Goal: Use online tool/utility: Utilize a website feature to perform a specific function

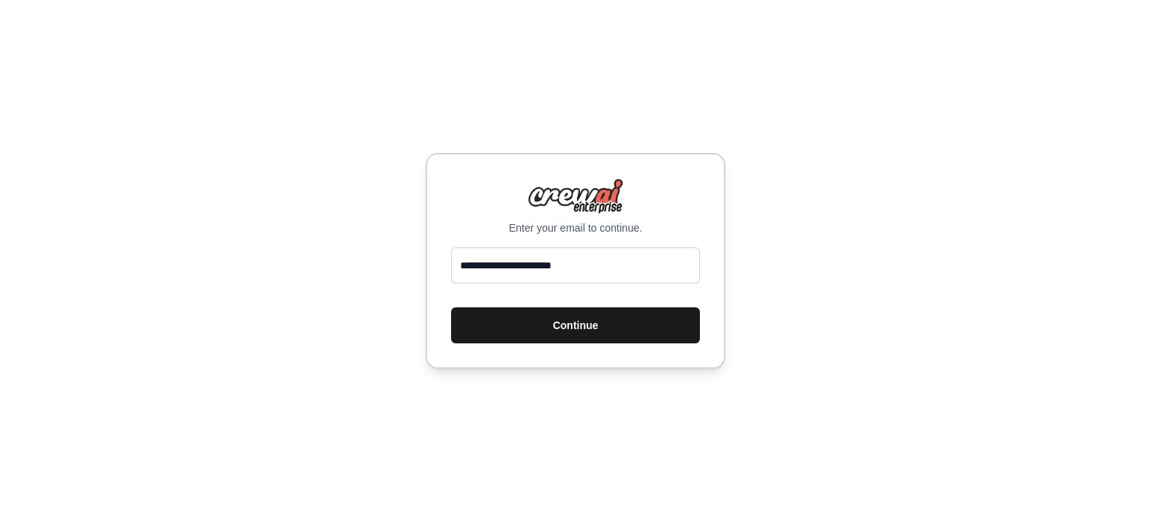
click at [597, 318] on button "Continue" at bounding box center [575, 325] width 249 height 36
click at [570, 329] on button "Continue" at bounding box center [575, 325] width 249 height 36
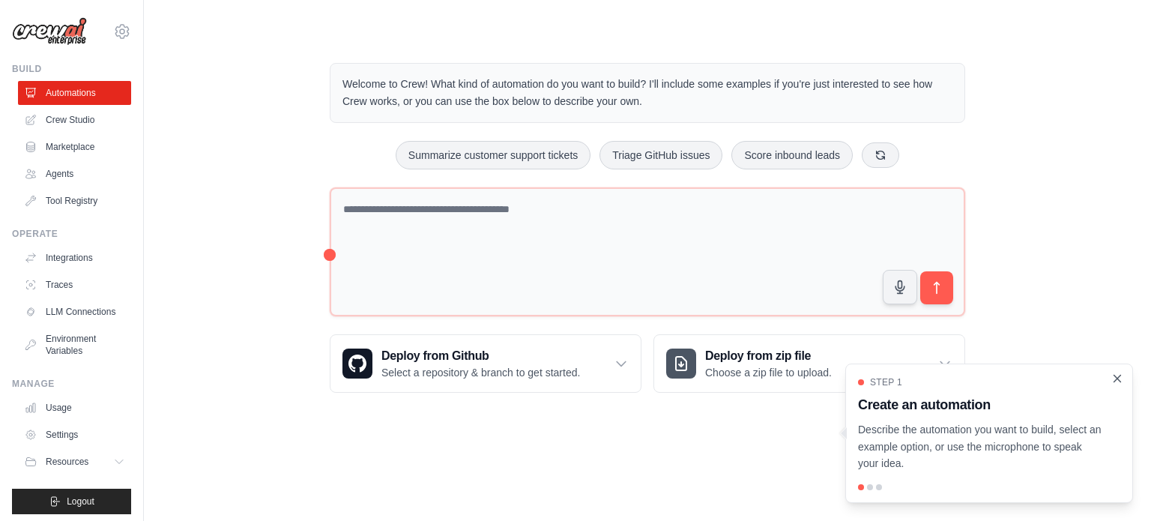
click at [1118, 384] on icon "Close walkthrough" at bounding box center [1117, 378] width 13 height 13
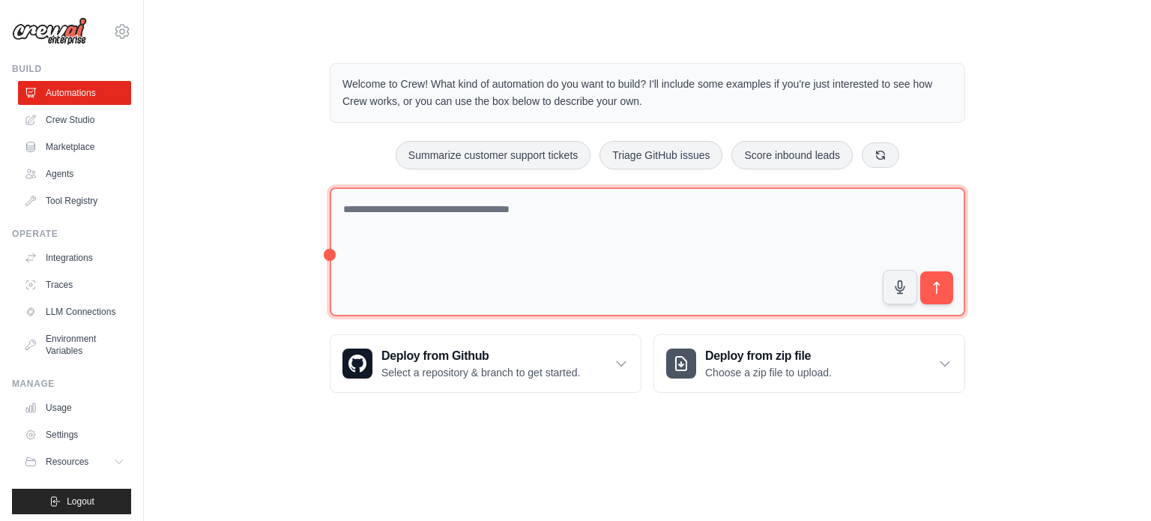
click at [587, 220] on textarea at bounding box center [647, 252] width 635 height 130
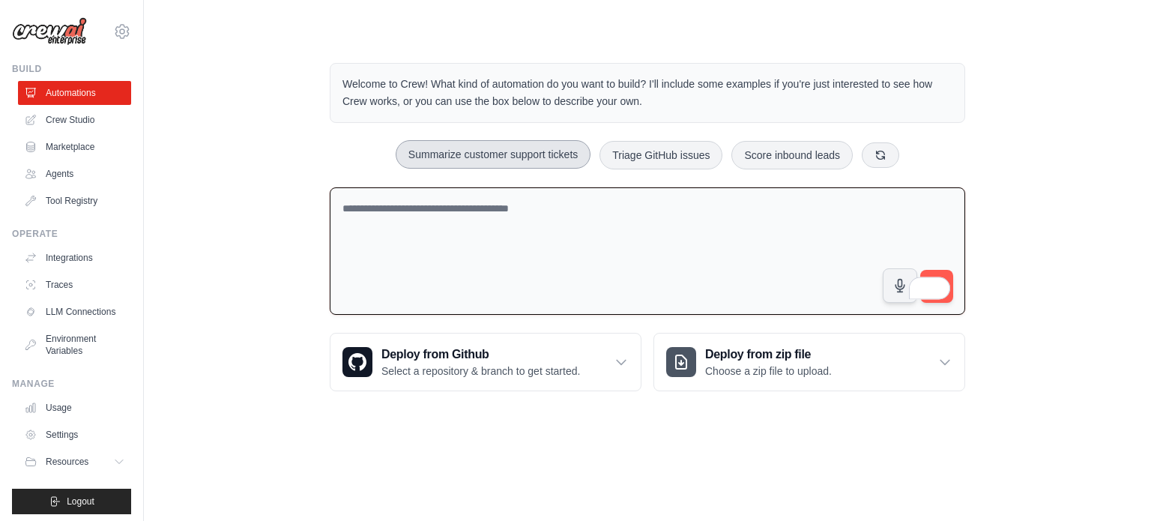
click at [522, 154] on button "Summarize customer support tickets" at bounding box center [493, 154] width 195 height 28
type textarea "**********"
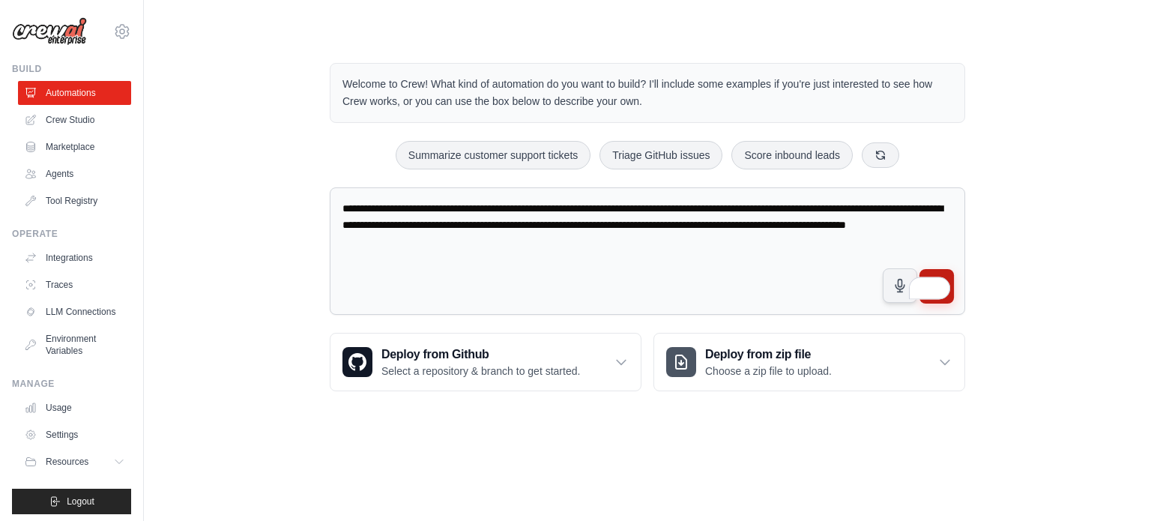
click at [943, 269] on button "submit" at bounding box center [936, 286] width 34 height 34
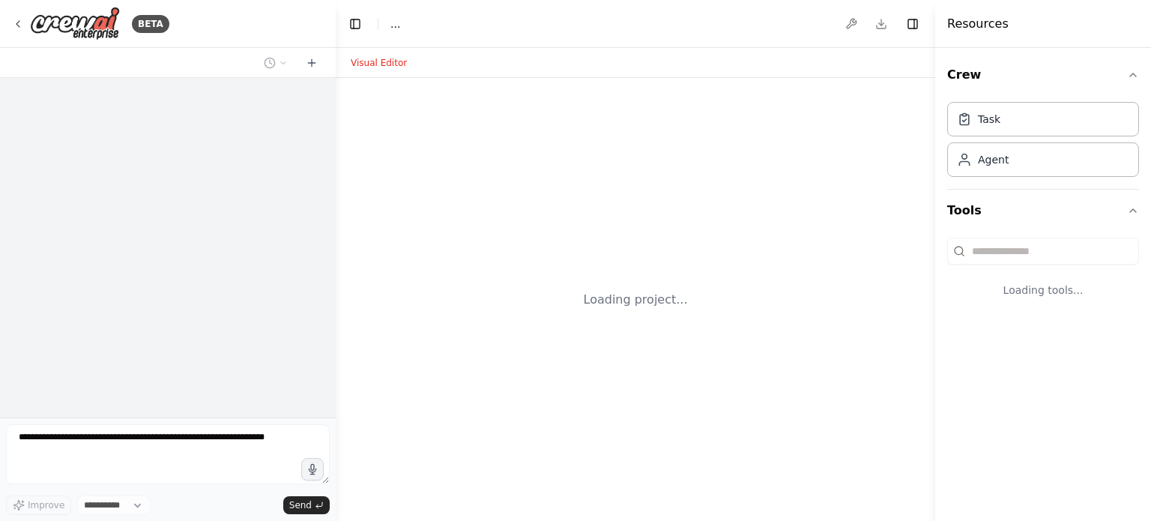
select select "****"
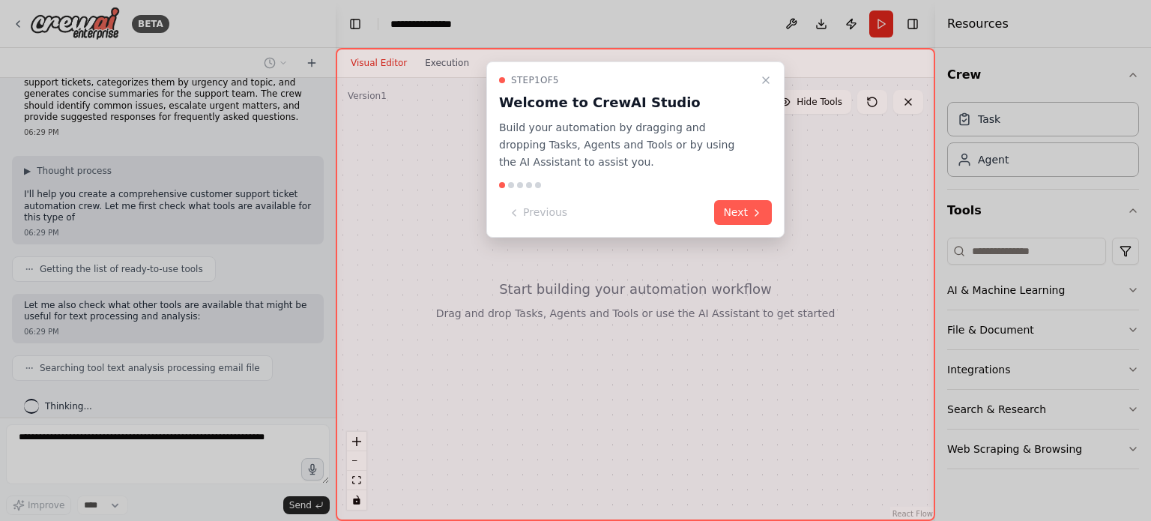
scroll to position [42, 0]
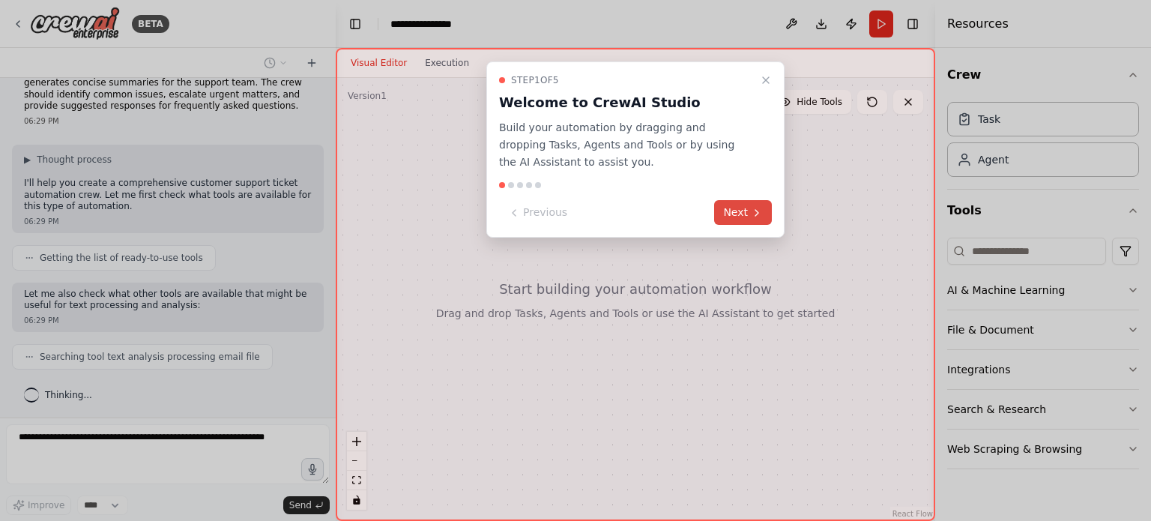
click at [743, 207] on button "Next" at bounding box center [743, 212] width 58 height 25
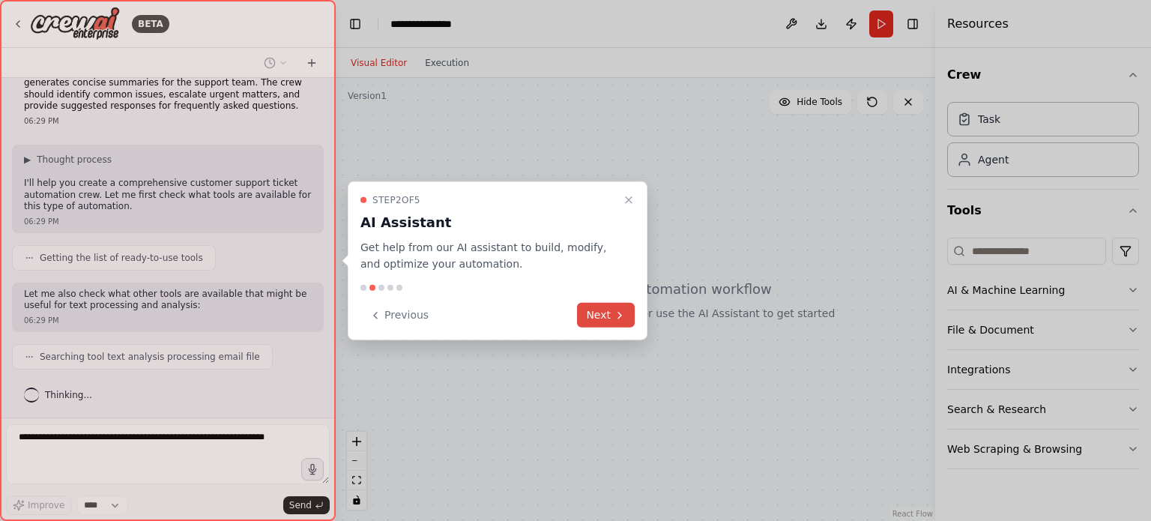
click at [608, 311] on button "Next" at bounding box center [606, 315] width 58 height 25
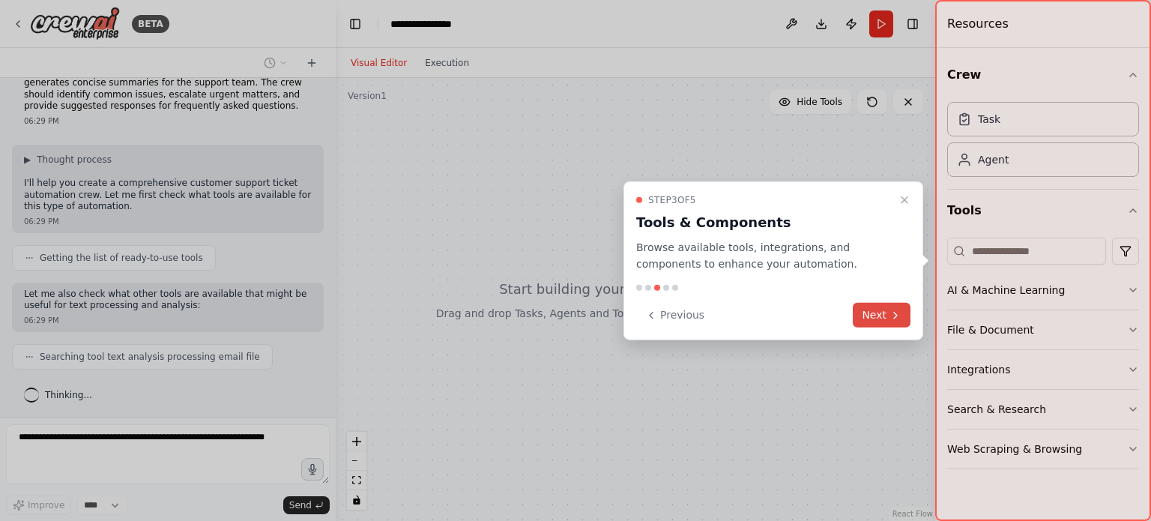
click at [872, 307] on button "Next" at bounding box center [882, 315] width 58 height 25
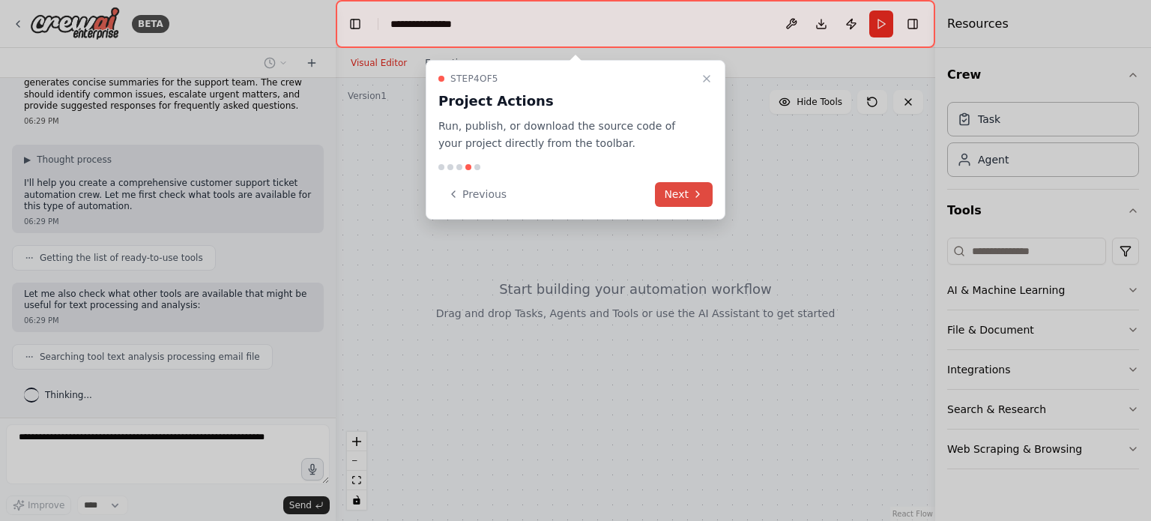
click at [677, 190] on button "Next" at bounding box center [684, 194] width 58 height 25
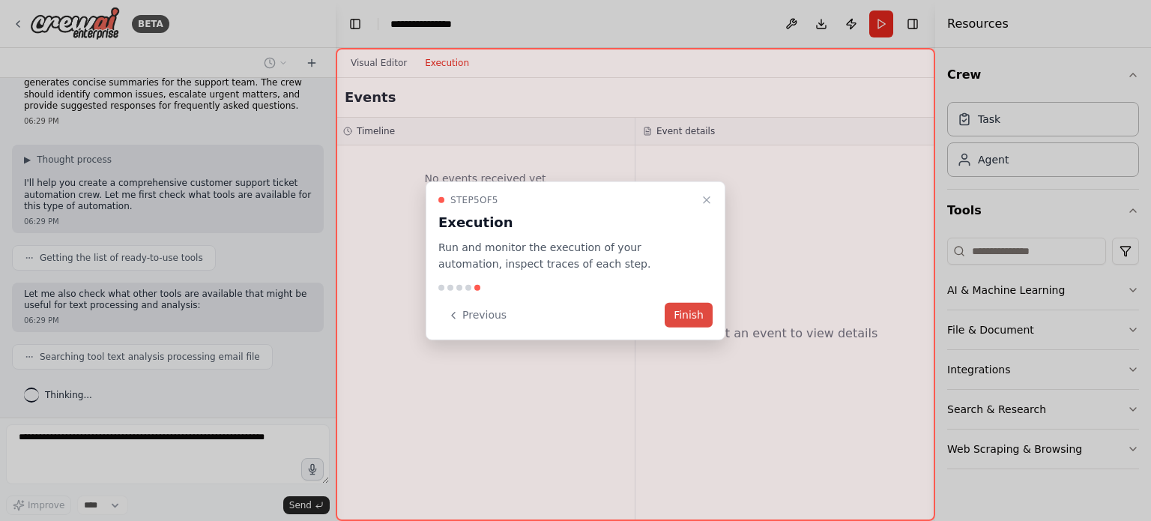
click at [697, 314] on button "Finish" at bounding box center [689, 315] width 48 height 25
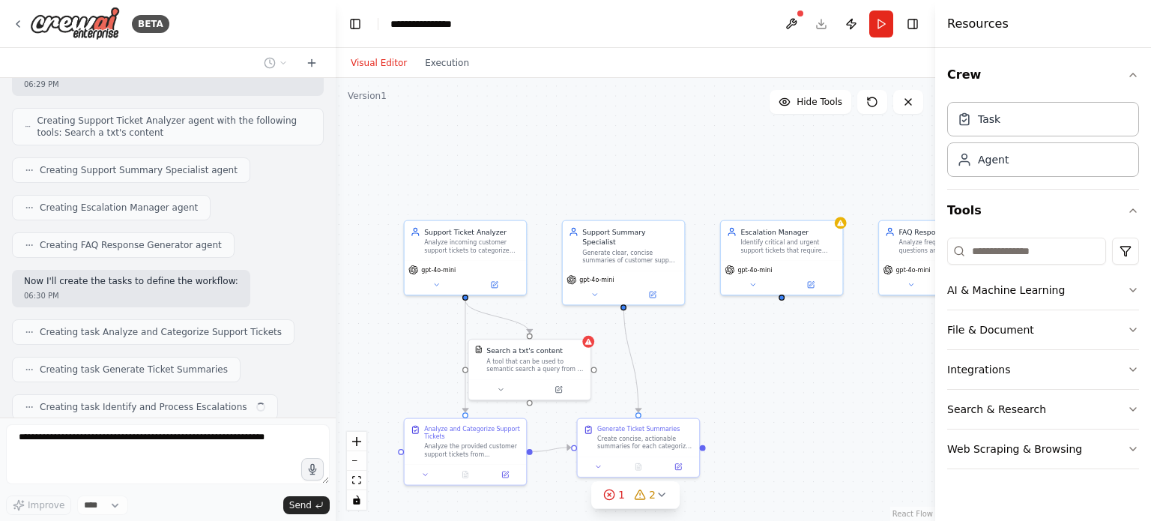
scroll to position [426, 0]
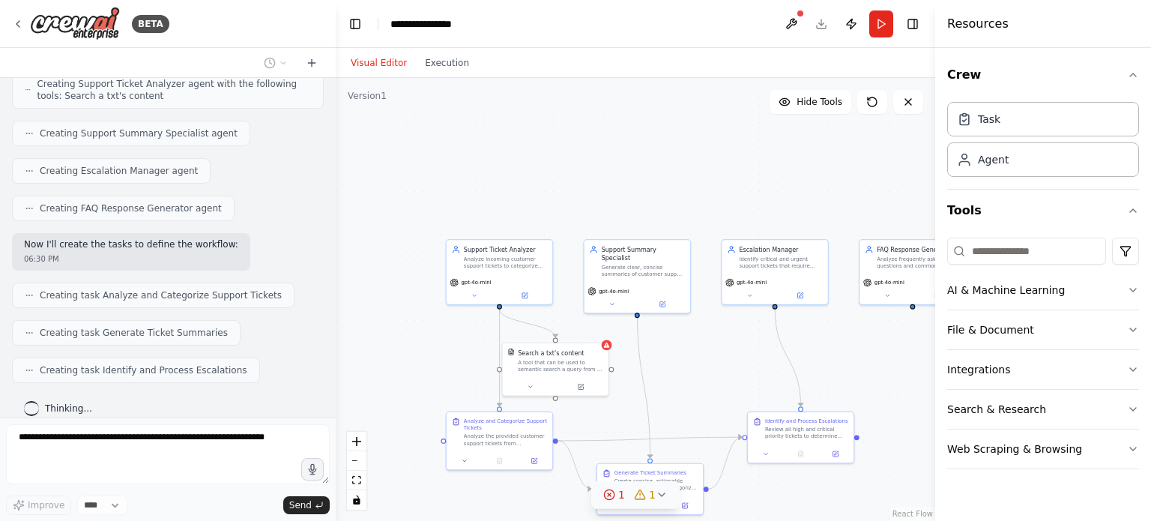
click at [658, 494] on icon at bounding box center [662, 495] width 12 height 12
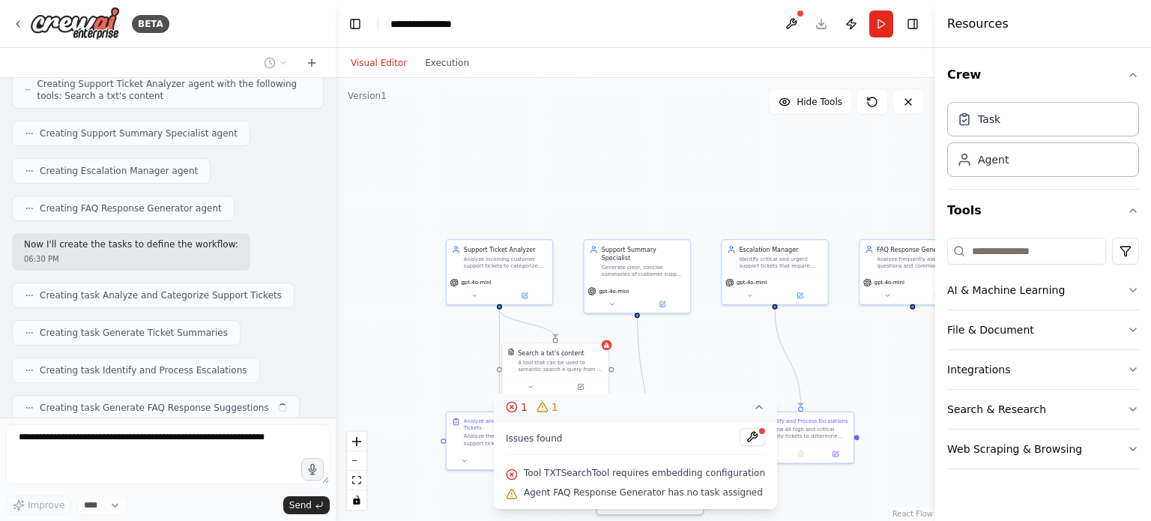
scroll to position [463, 0]
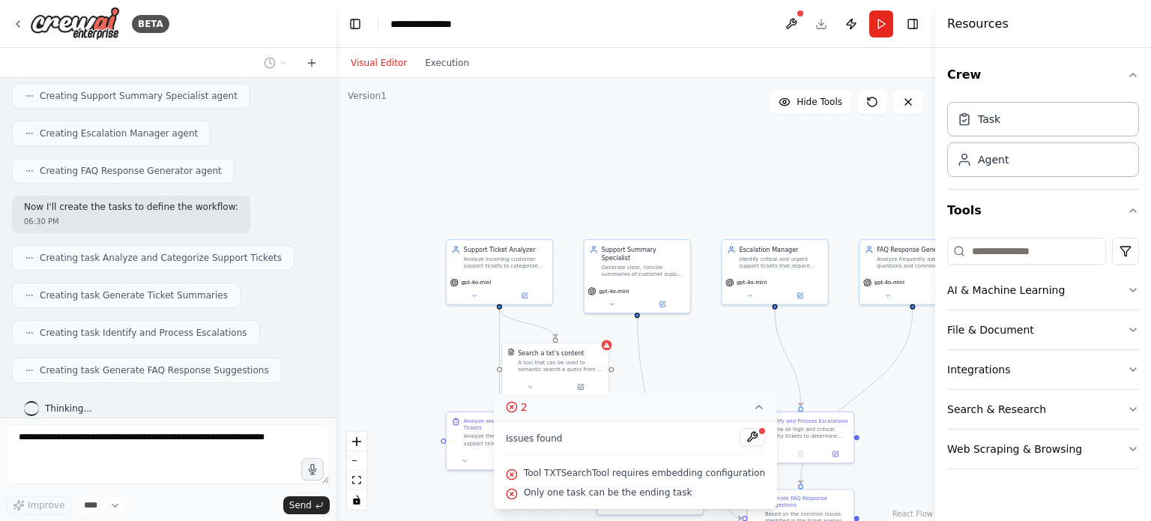
click at [753, 412] on icon at bounding box center [759, 407] width 12 height 12
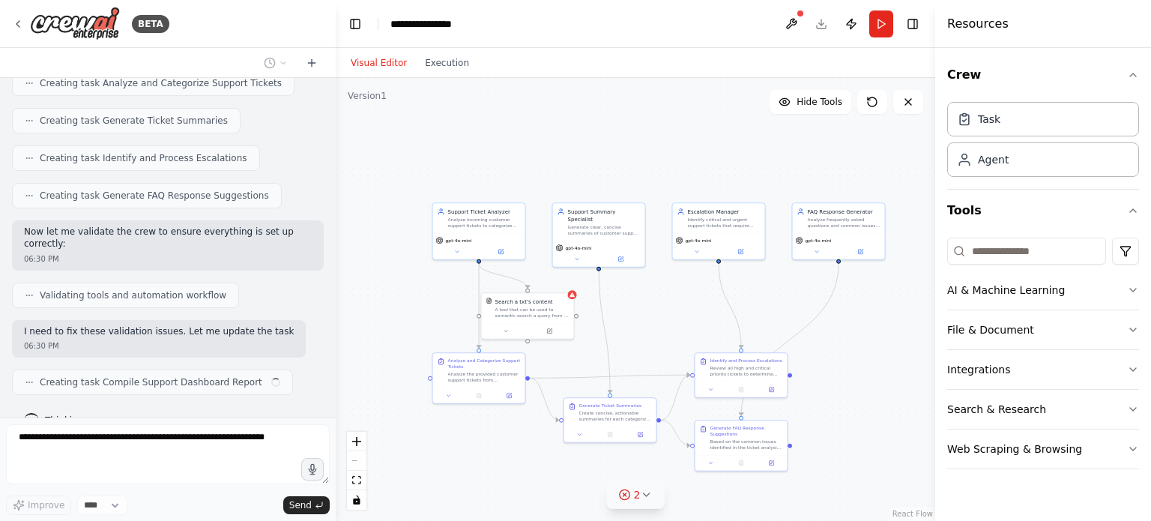
scroll to position [649, 0]
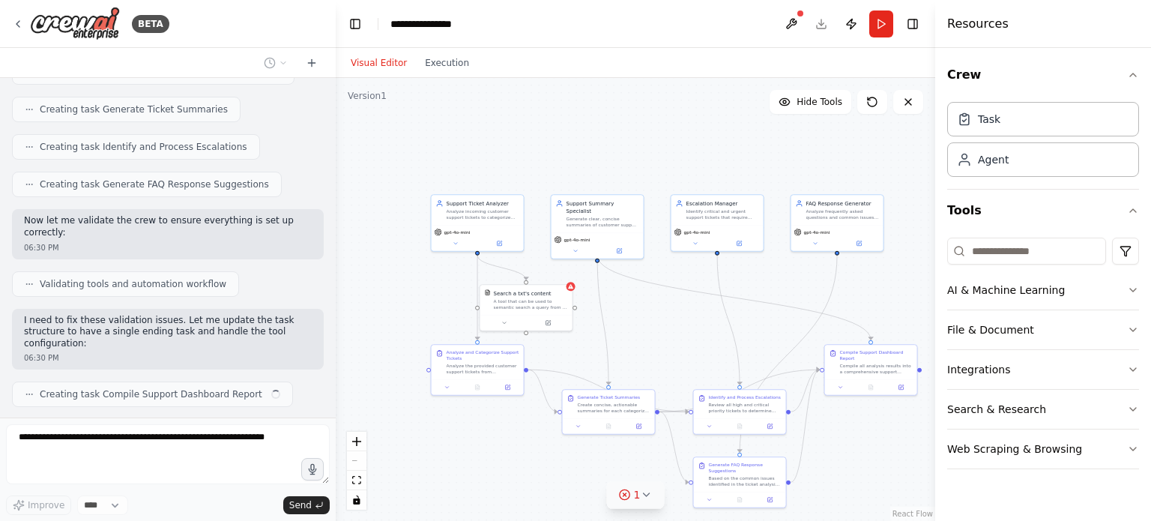
drag, startPoint x: 728, startPoint y: 350, endPoint x: 677, endPoint y: 290, distance: 79.2
click at [677, 290] on div ".deletable-edge-delete-btn { width: 20px; height: 20px; border: 0px solid #ffff…" at bounding box center [635, 299] width 599 height 443
click at [441, 64] on button "Execution" at bounding box center [447, 63] width 62 height 18
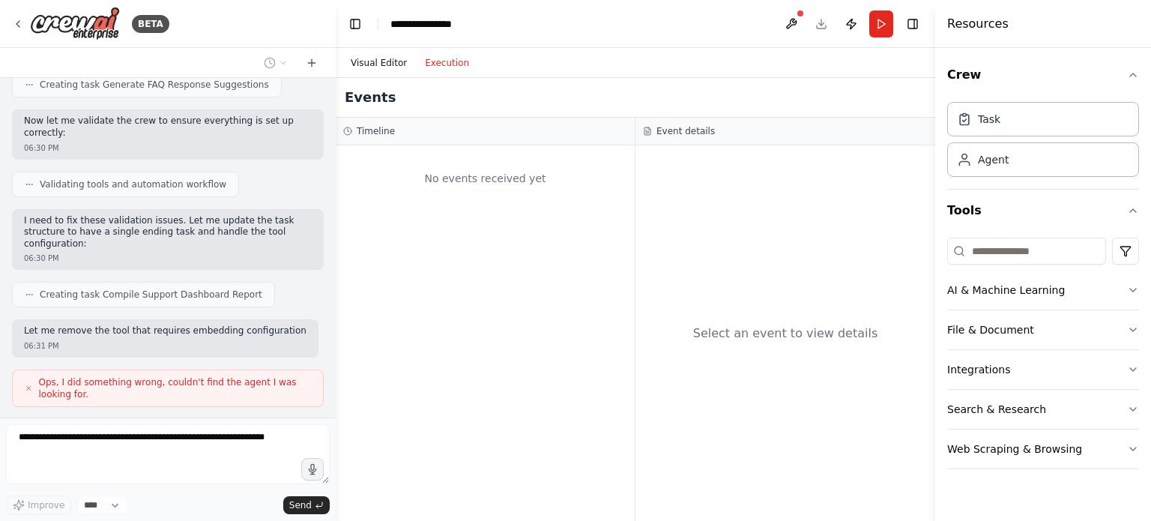
scroll to position [760, 0]
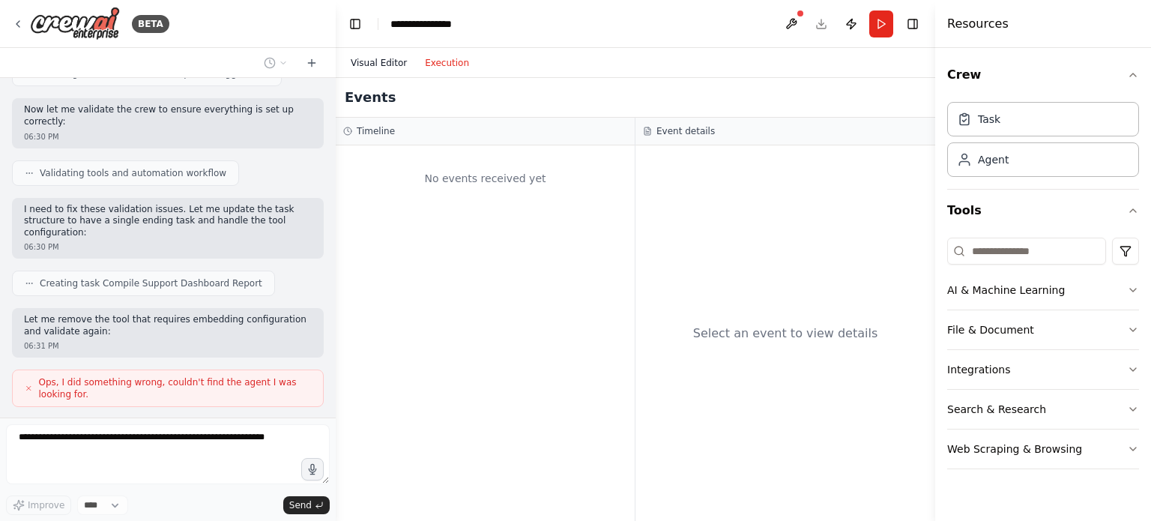
click at [395, 60] on button "Visual Editor" at bounding box center [379, 63] width 74 height 18
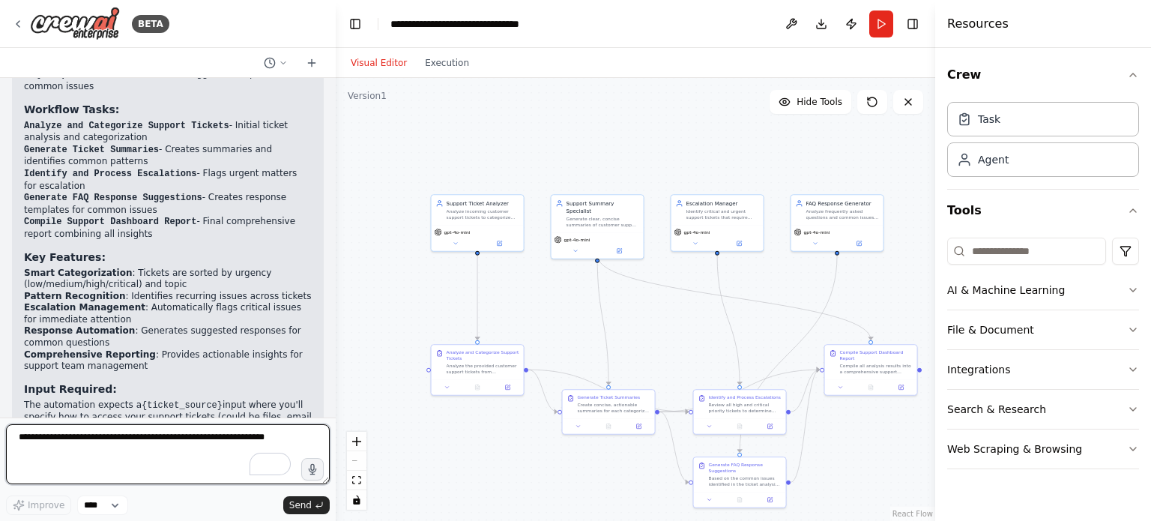
scroll to position [1619, 0]
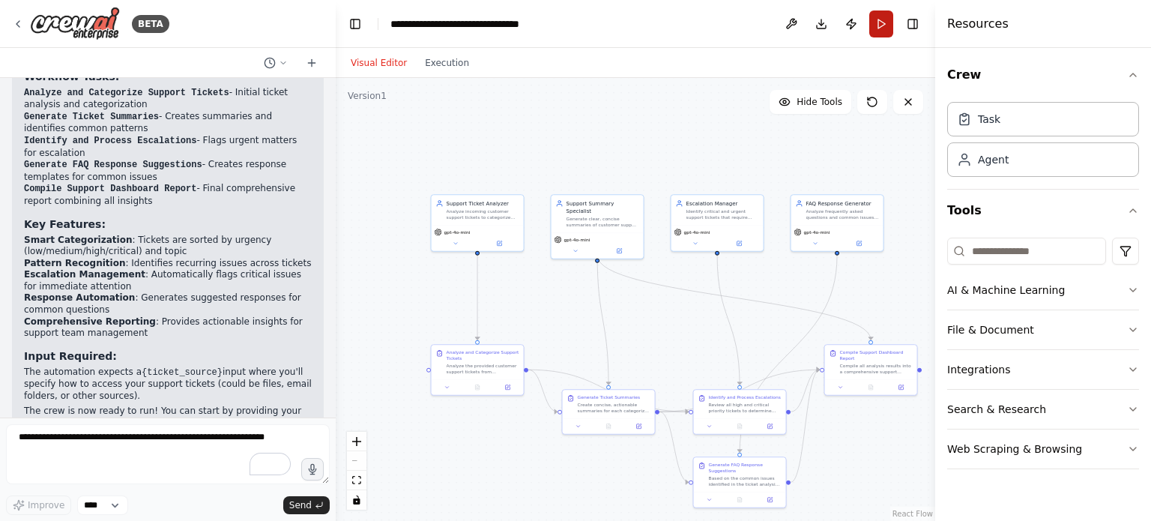
click at [878, 22] on button "Run" at bounding box center [881, 23] width 24 height 27
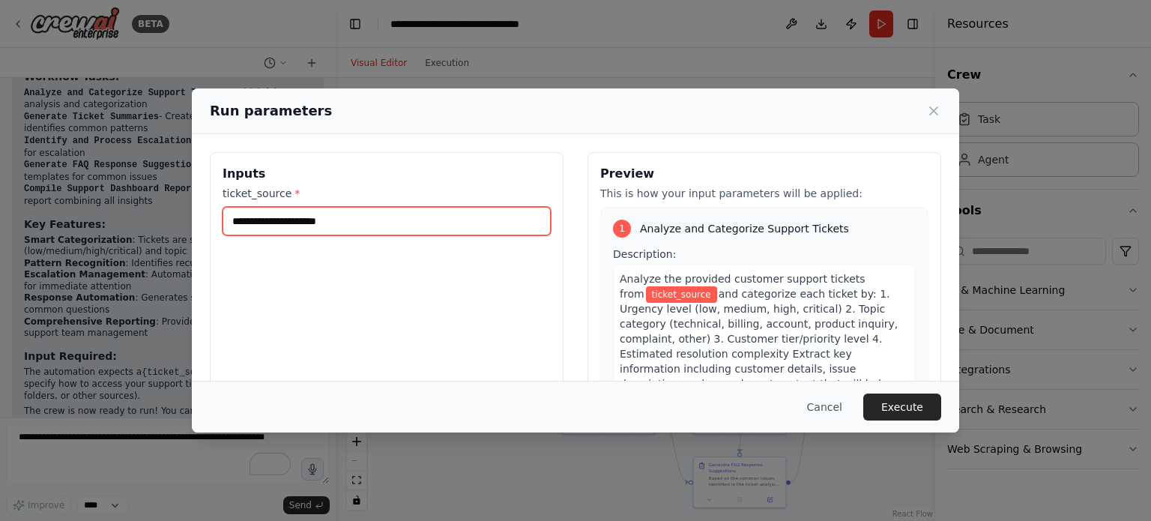
click at [402, 219] on input "ticket_source *" at bounding box center [387, 221] width 328 height 28
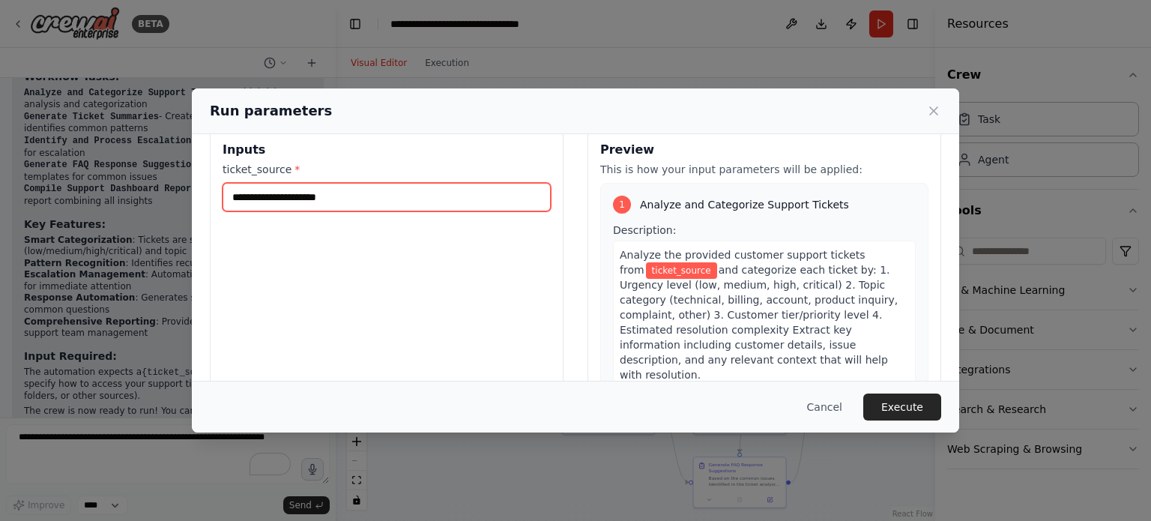
scroll to position [0, 0]
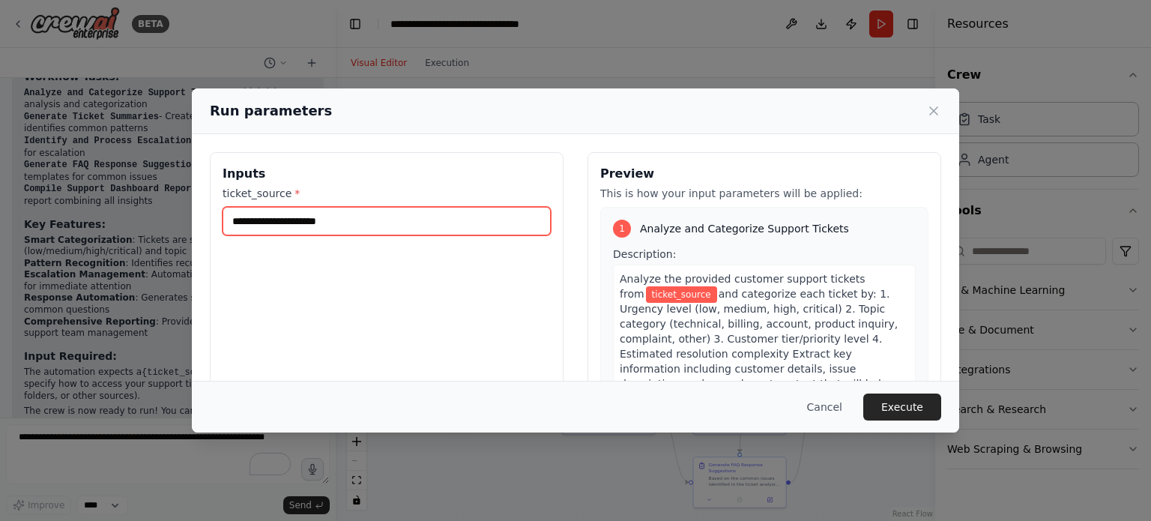
click at [391, 220] on input "ticket_source *" at bounding box center [387, 221] width 328 height 28
type input "*******"
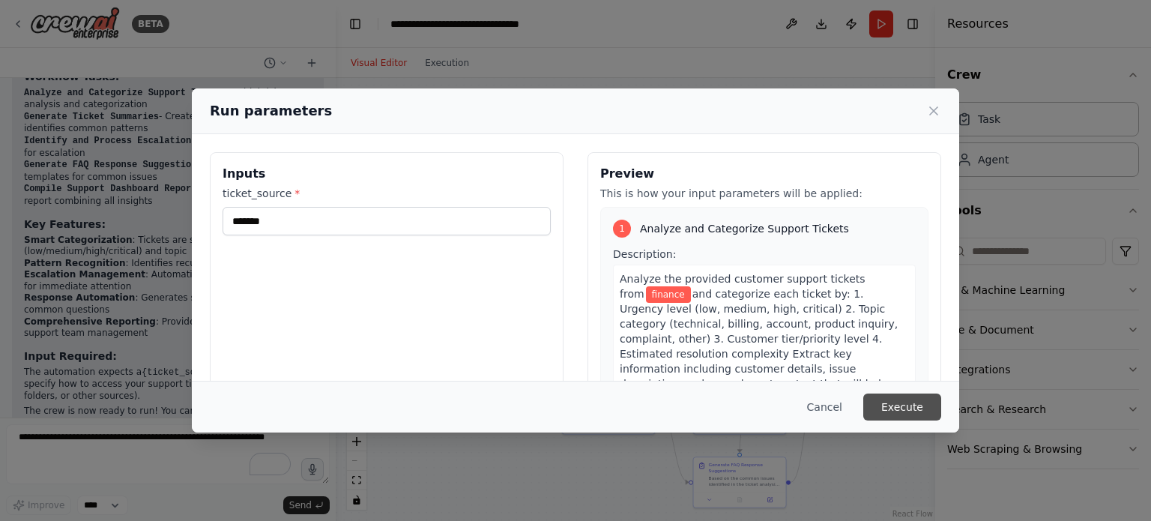
click at [897, 404] on button "Execute" at bounding box center [902, 406] width 78 height 27
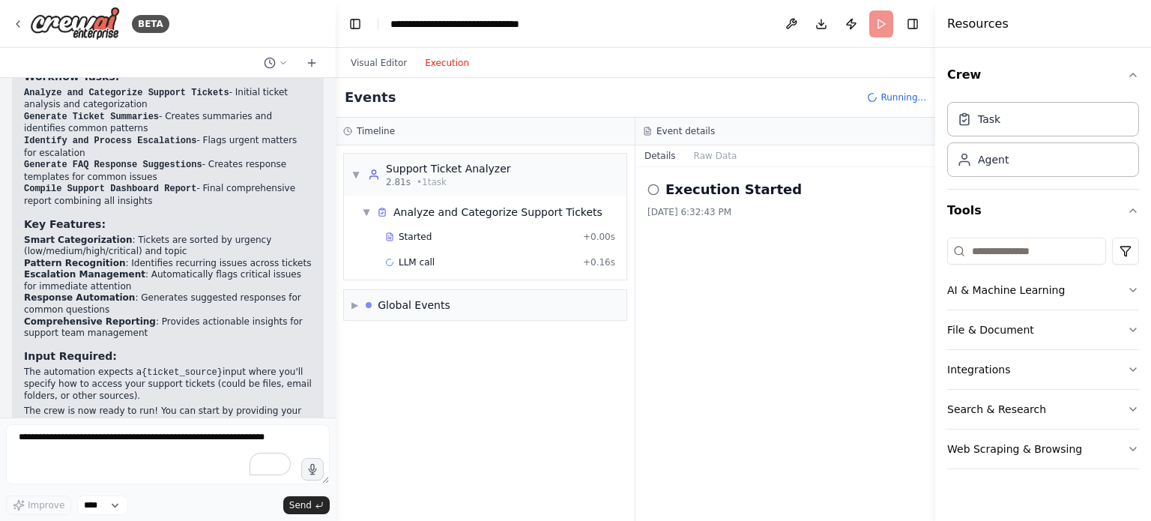
click at [447, 61] on button "Execution" at bounding box center [447, 63] width 62 height 18
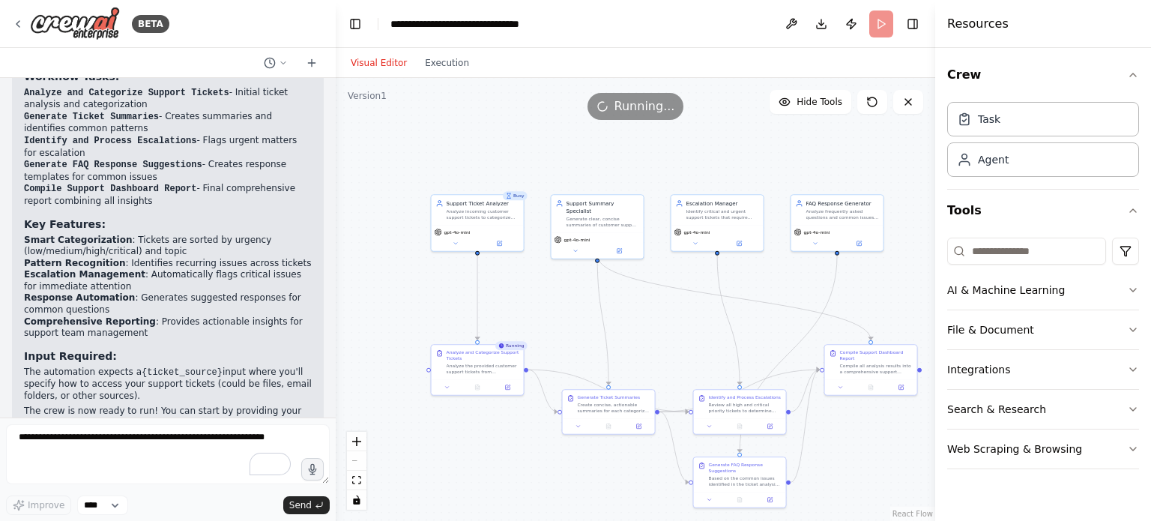
click at [381, 60] on button "Visual Editor" at bounding box center [379, 63] width 74 height 18
click at [438, 58] on button "Execution" at bounding box center [447, 63] width 62 height 18
click at [363, 61] on button "Visual Editor" at bounding box center [379, 63] width 74 height 18
click at [431, 56] on button "Execution" at bounding box center [447, 63] width 62 height 18
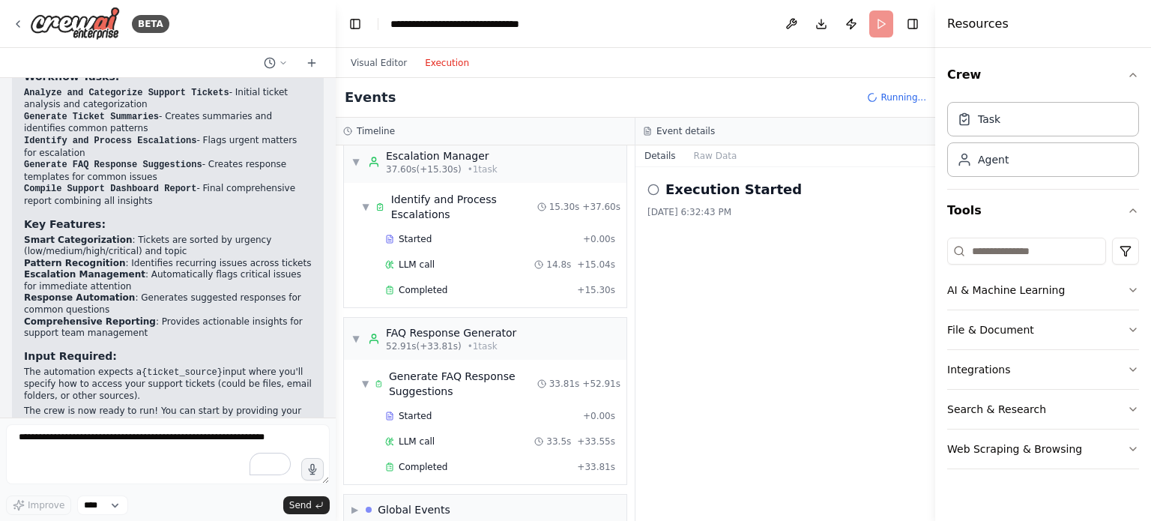
scroll to position [444, 0]
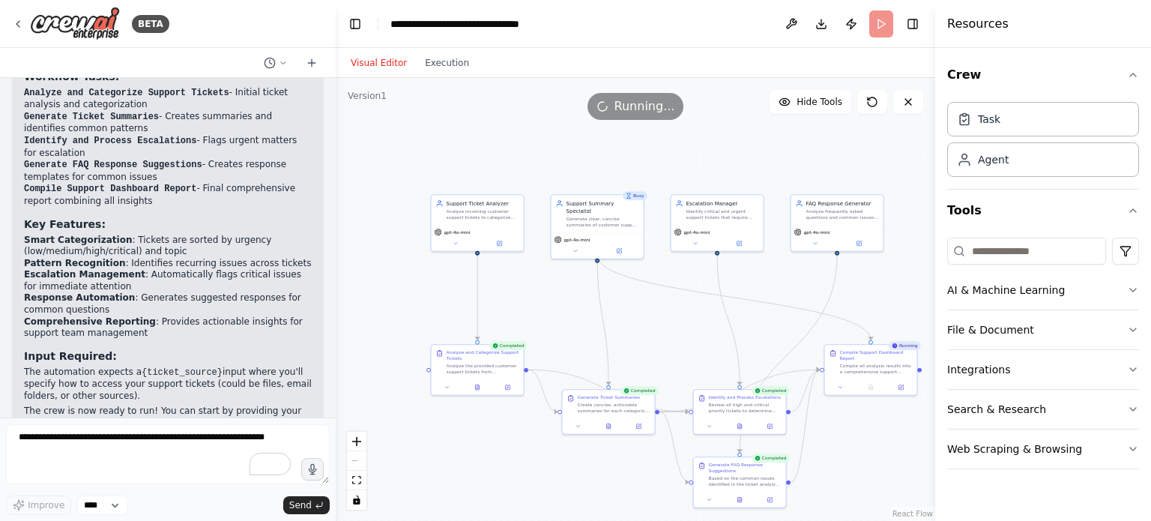
click at [363, 64] on button "Visual Editor" at bounding box center [379, 63] width 74 height 18
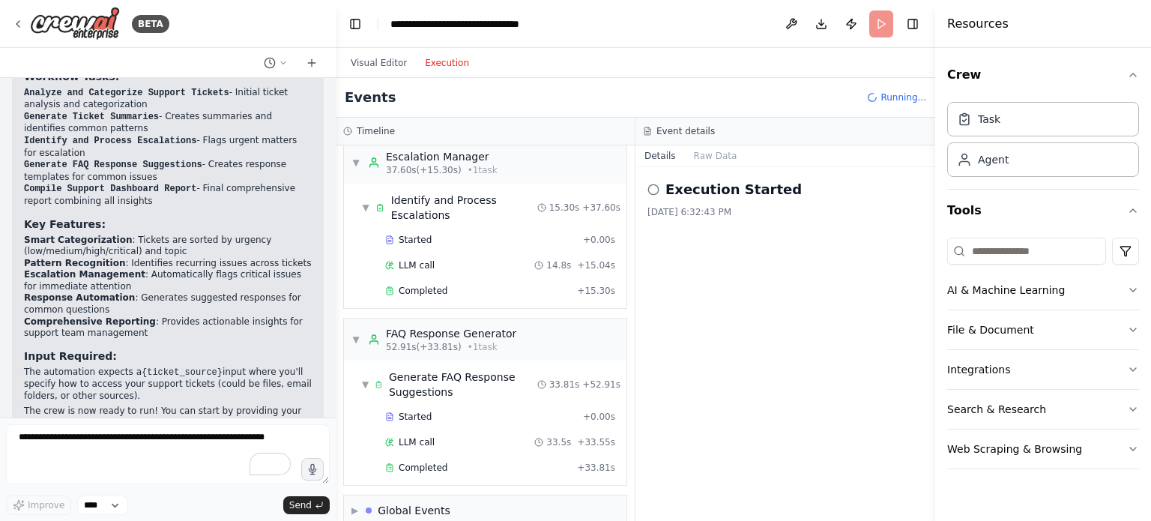
click at [439, 56] on button "Execution" at bounding box center [447, 63] width 62 height 18
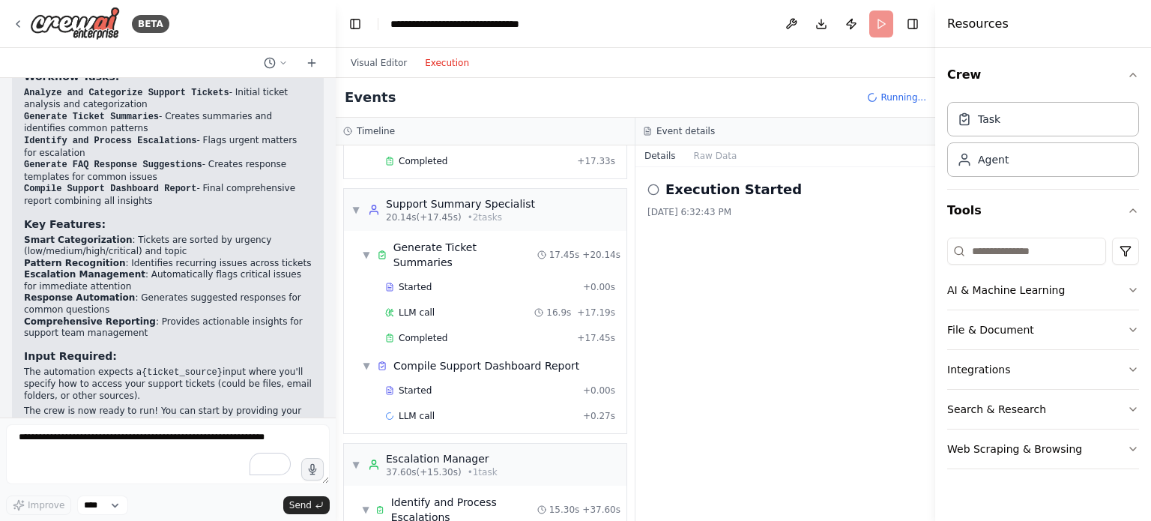
scroll to position [0, 0]
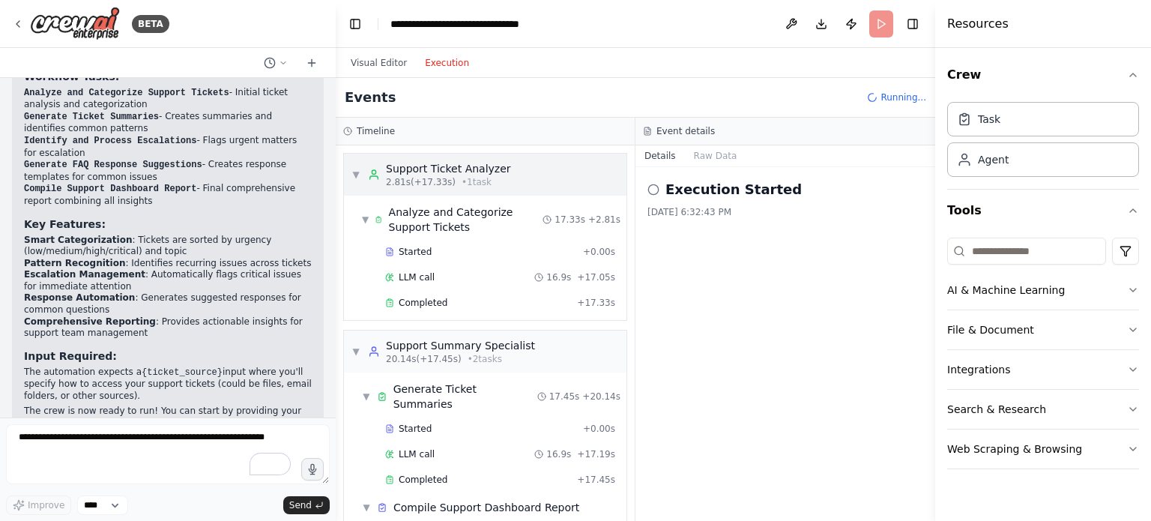
click at [420, 179] on span "2.81s (+17.33s)" at bounding box center [421, 182] width 70 height 12
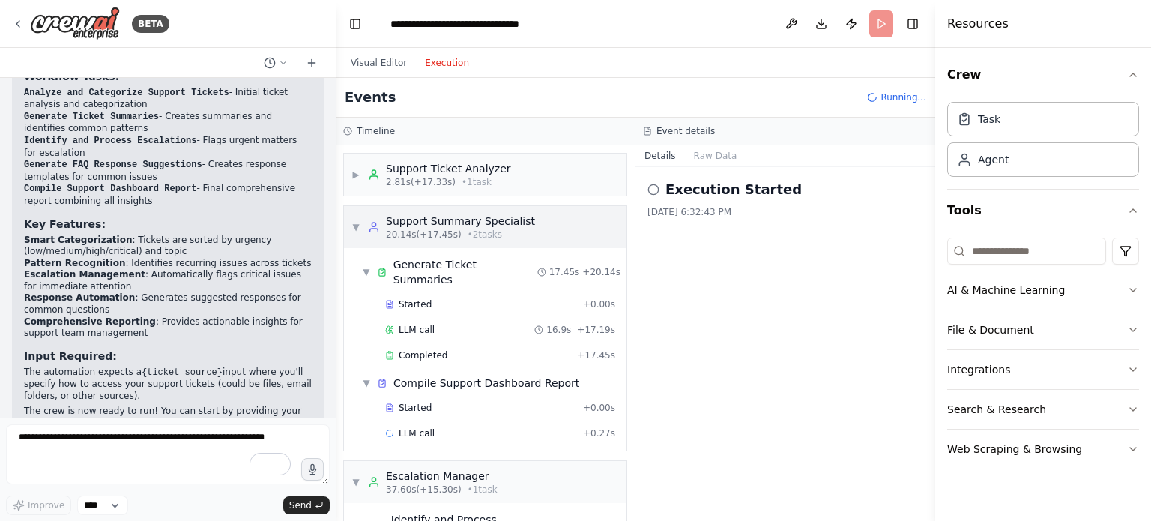
click at [420, 233] on span "20.14s (+17.45s)" at bounding box center [424, 235] width 76 height 12
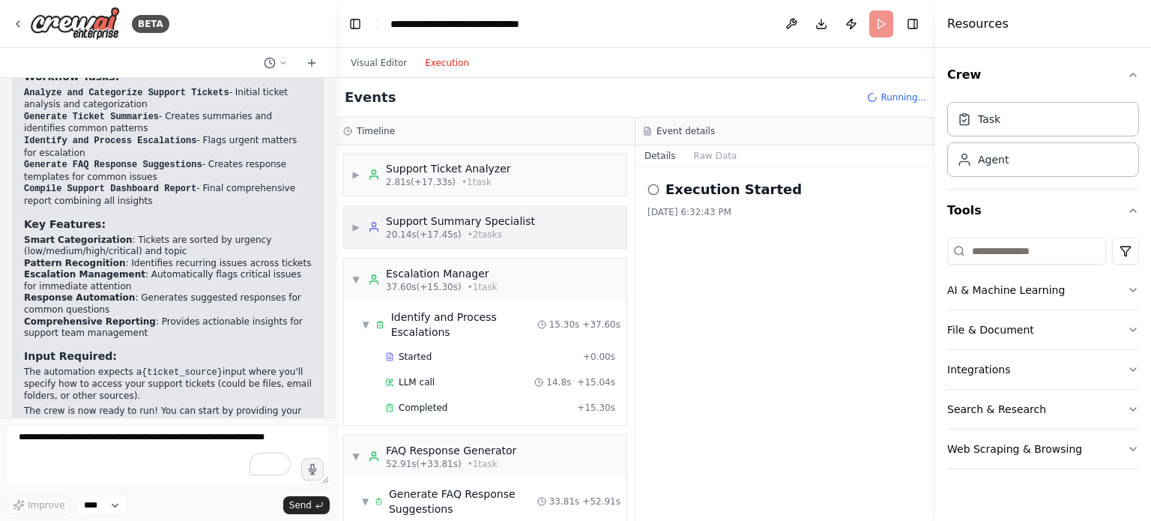
click at [427, 235] on span "20.14s (+17.45s)" at bounding box center [424, 235] width 76 height 12
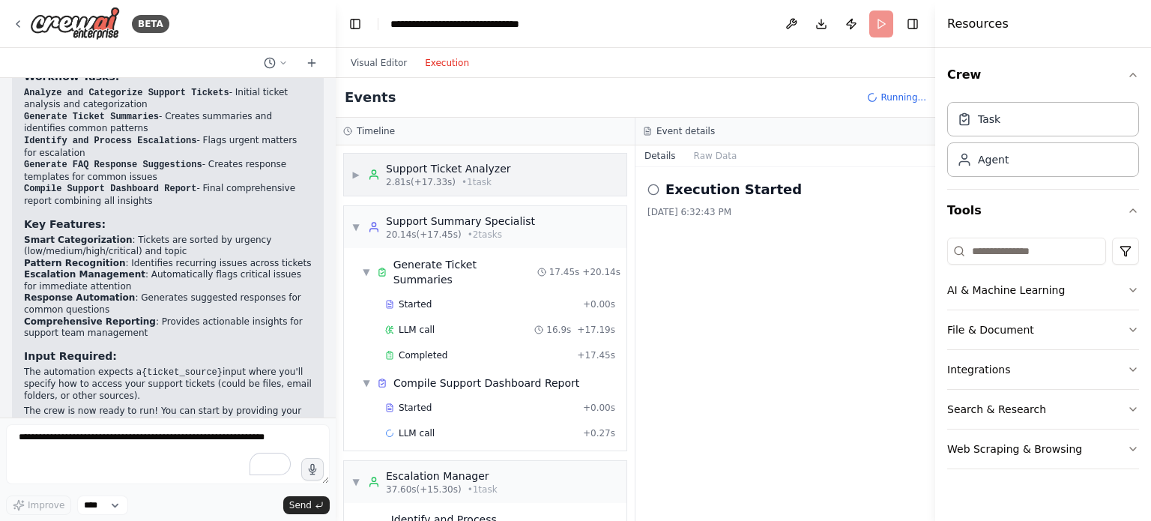
click at [462, 185] on span "• 1 task" at bounding box center [477, 182] width 30 height 12
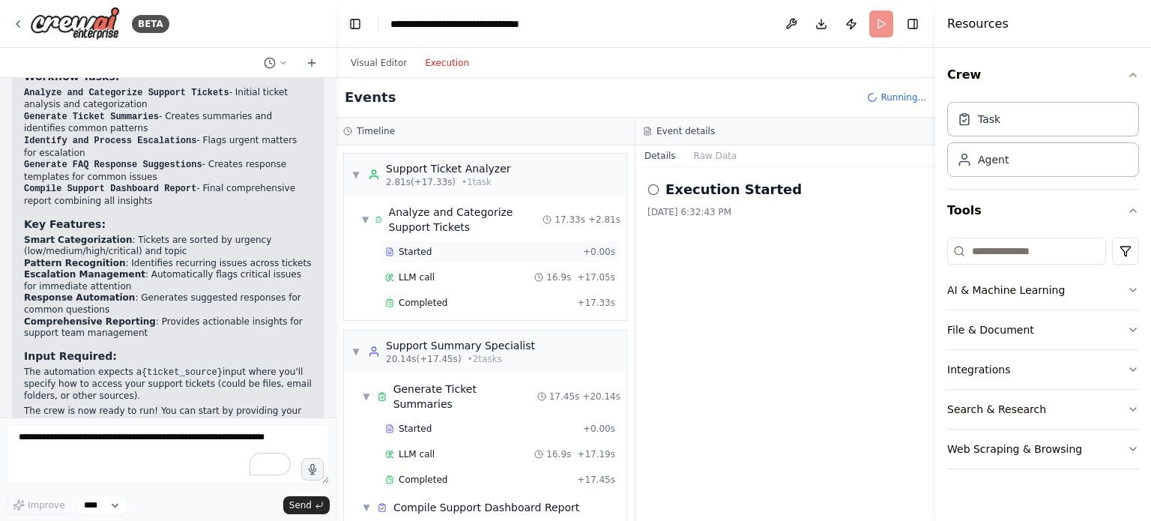
click at [424, 251] on span "Started" at bounding box center [415, 252] width 33 height 12
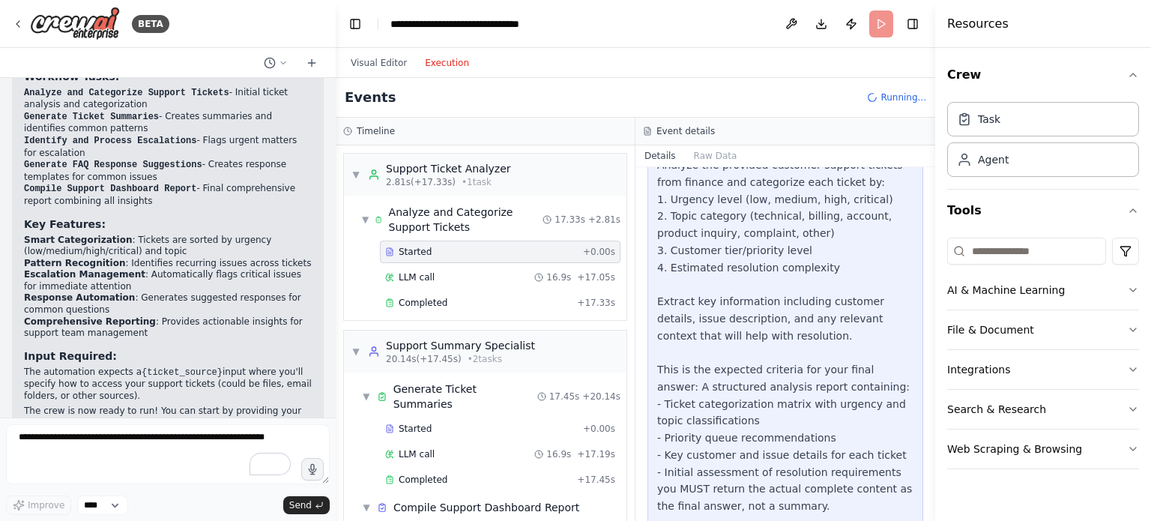
scroll to position [133, 0]
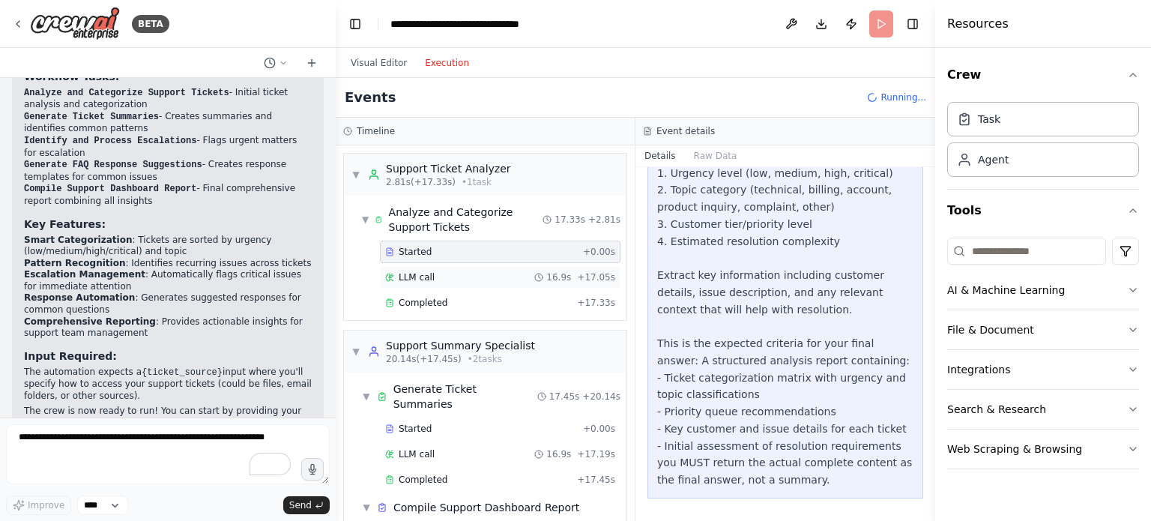
click at [426, 275] on span "LLM call" at bounding box center [417, 277] width 36 height 12
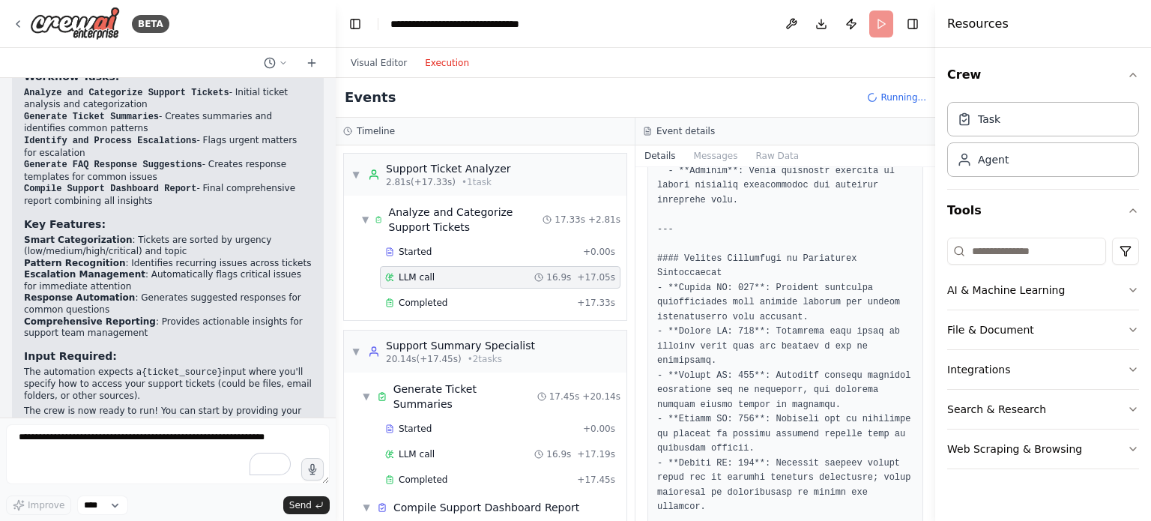
scroll to position [1457, 0]
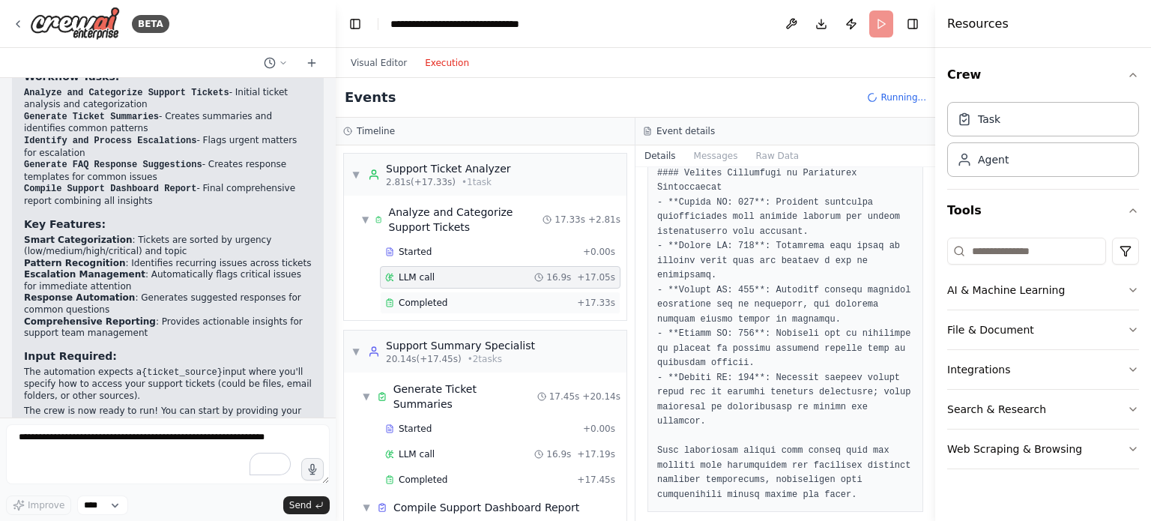
click at [434, 297] on span "Completed" at bounding box center [423, 303] width 49 height 12
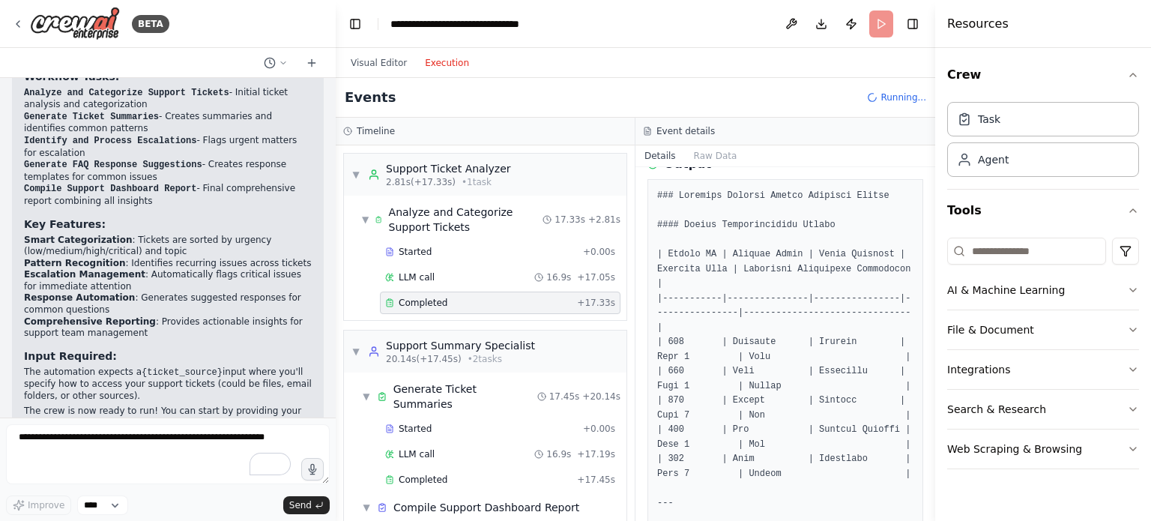
scroll to position [375, 0]
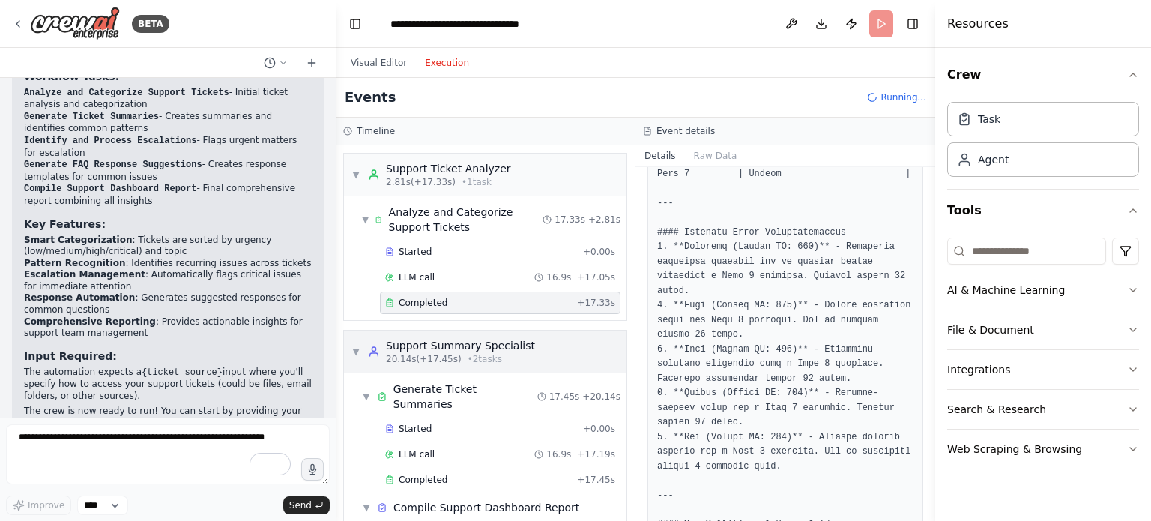
click at [399, 358] on span "20.14s (+17.45s)" at bounding box center [424, 359] width 76 height 12
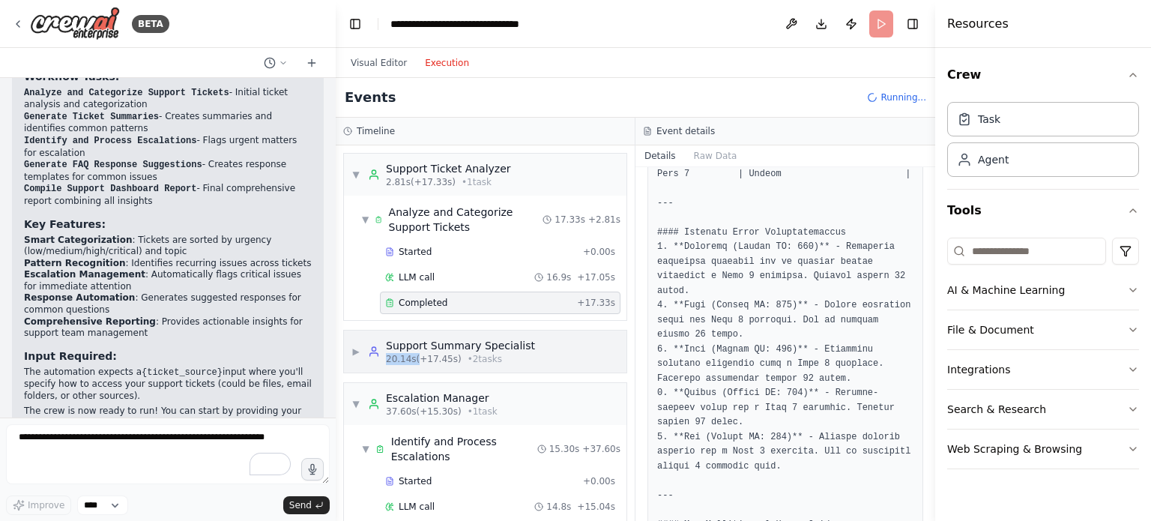
click at [399, 358] on span "20.14s (+17.45s)" at bounding box center [424, 359] width 76 height 12
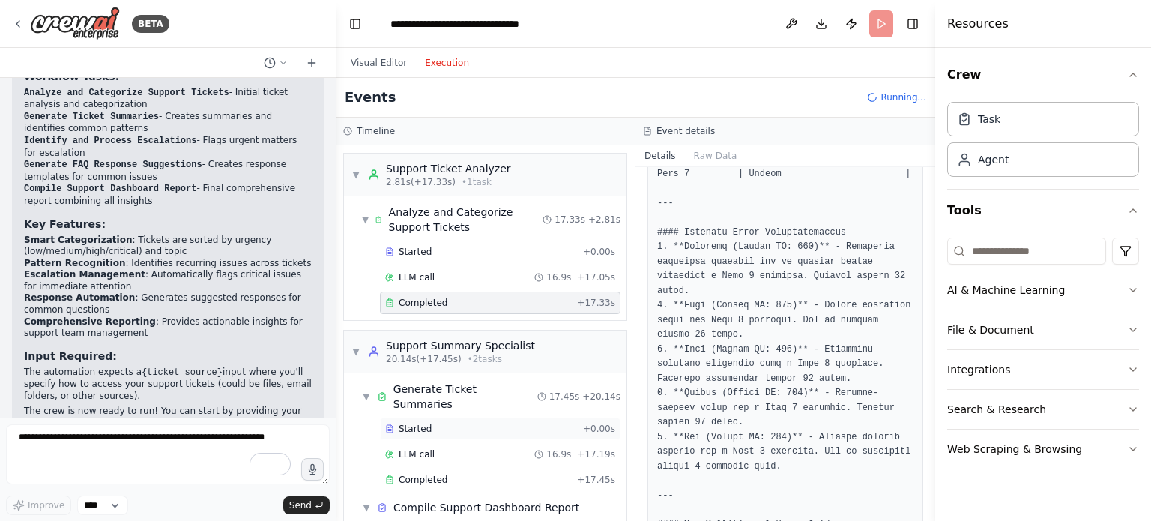
click at [417, 423] on span "Started" at bounding box center [415, 429] width 33 height 12
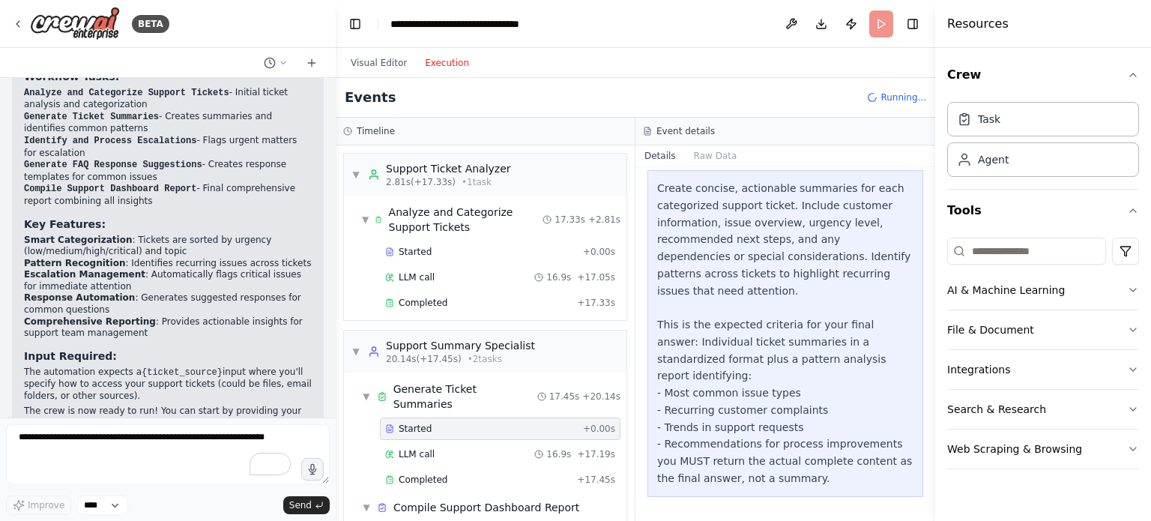
scroll to position [65, 0]
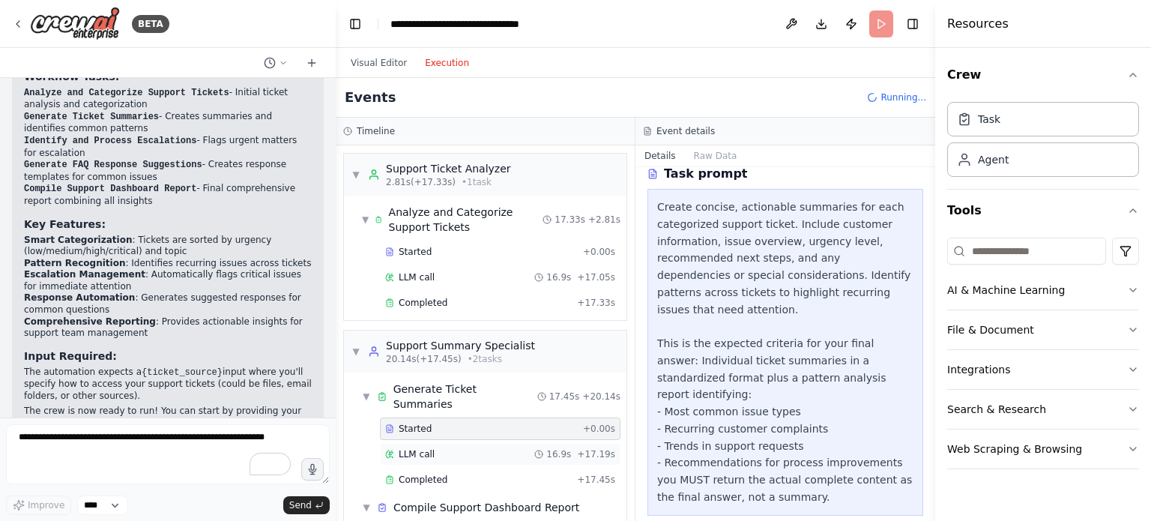
click at [428, 448] on span "LLM call" at bounding box center [417, 454] width 36 height 12
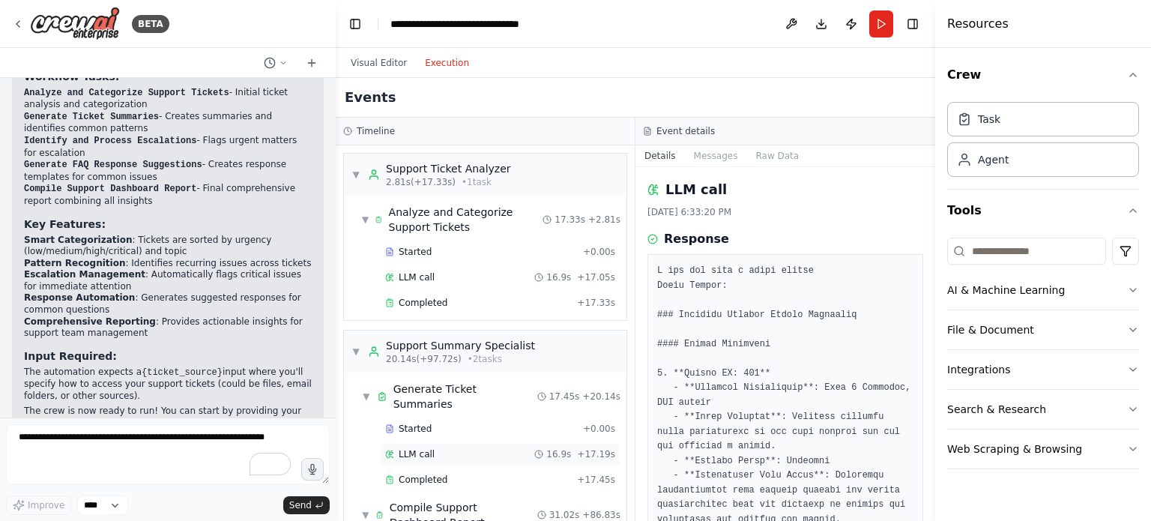
scroll to position [75, 0]
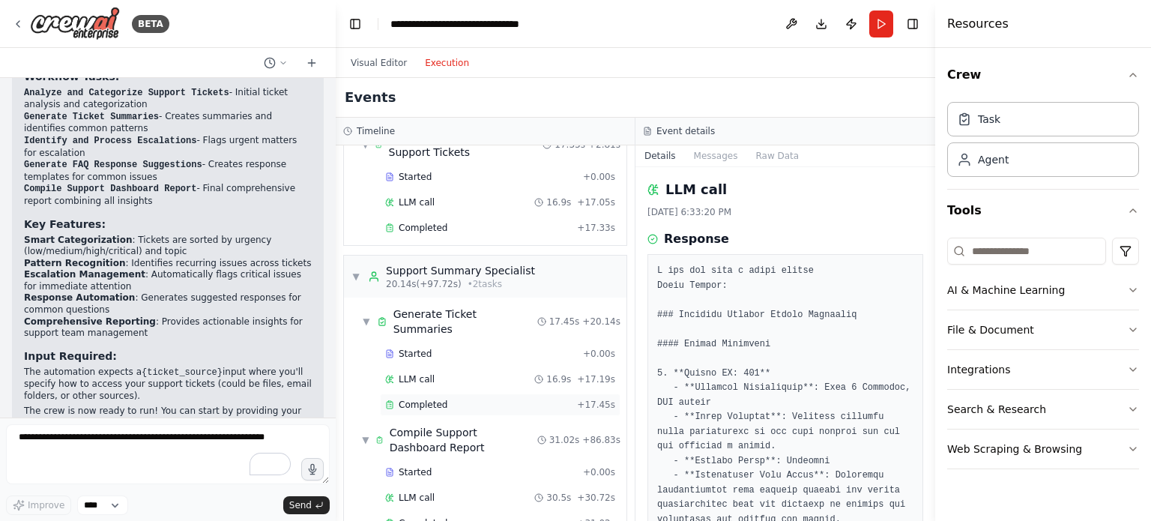
click at [432, 393] on div "Completed + 17.45s" at bounding box center [500, 404] width 241 height 22
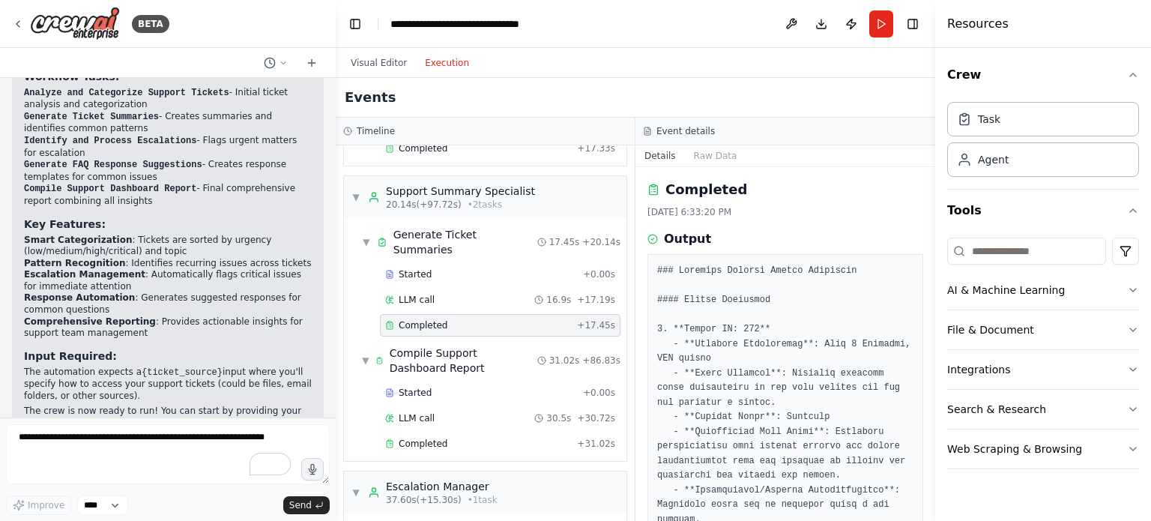
scroll to position [300, 0]
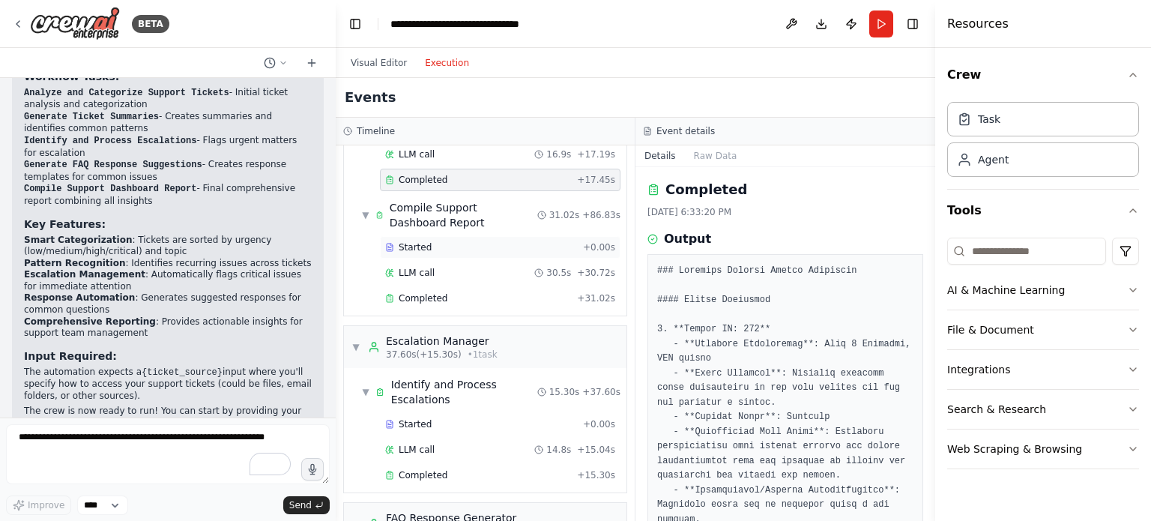
click at [418, 241] on span "Started" at bounding box center [415, 247] width 33 height 12
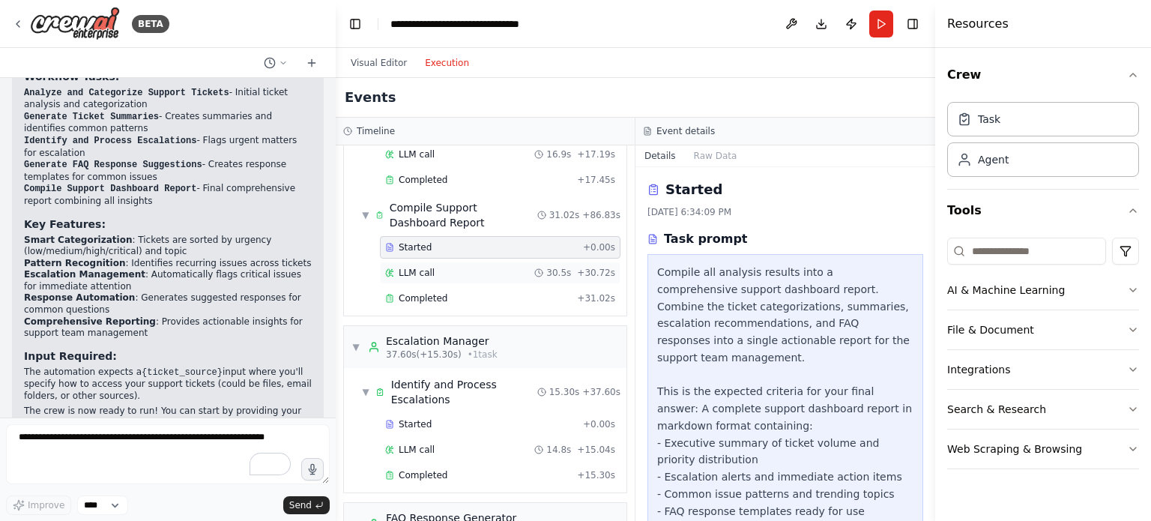
click at [420, 267] on span "LLM call" at bounding box center [417, 273] width 36 height 12
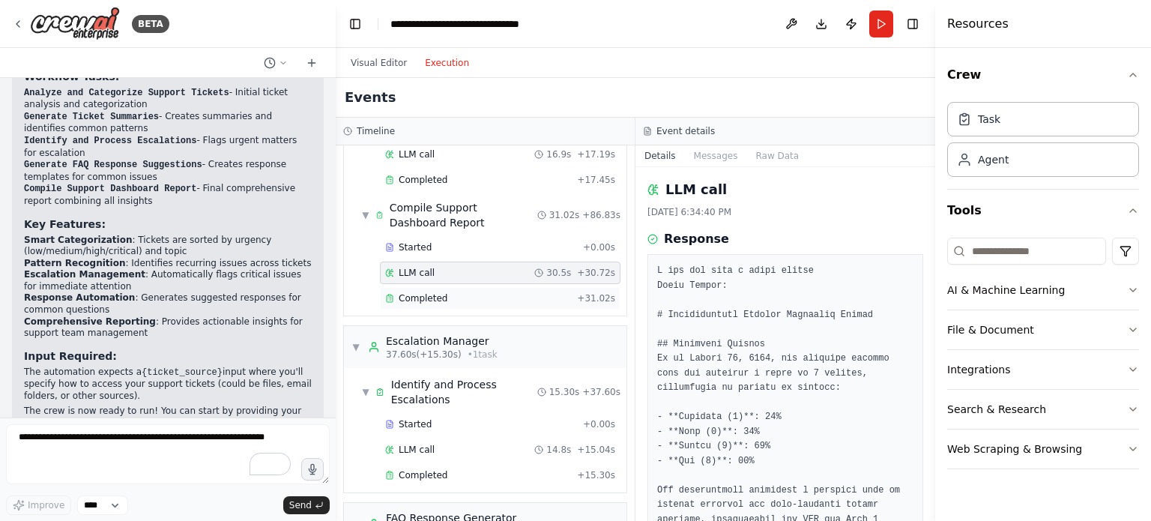
click at [426, 292] on span "Completed" at bounding box center [423, 298] width 49 height 12
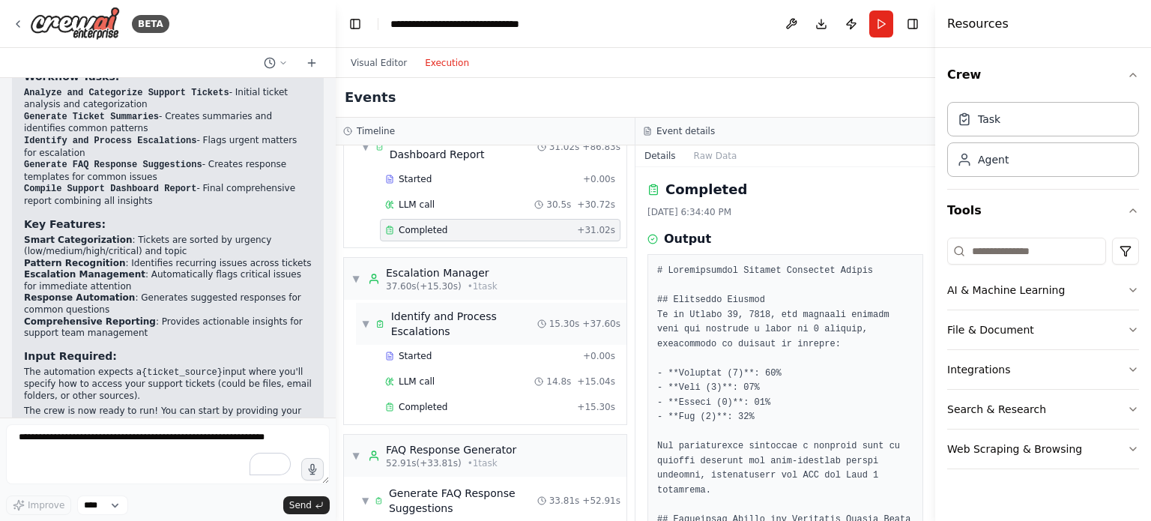
scroll to position [450, 0]
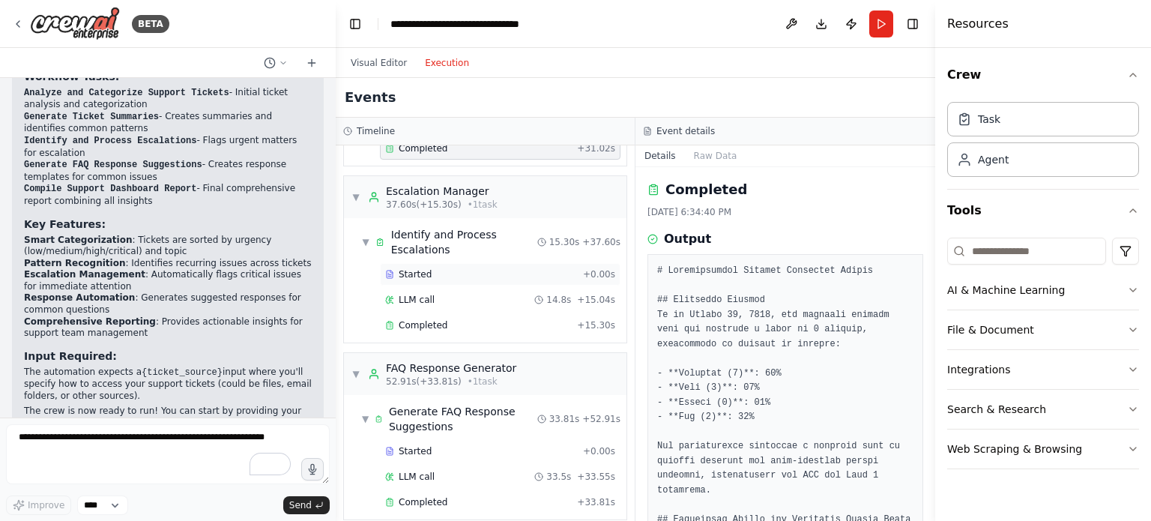
click at [424, 268] on span "Started" at bounding box center [415, 274] width 33 height 12
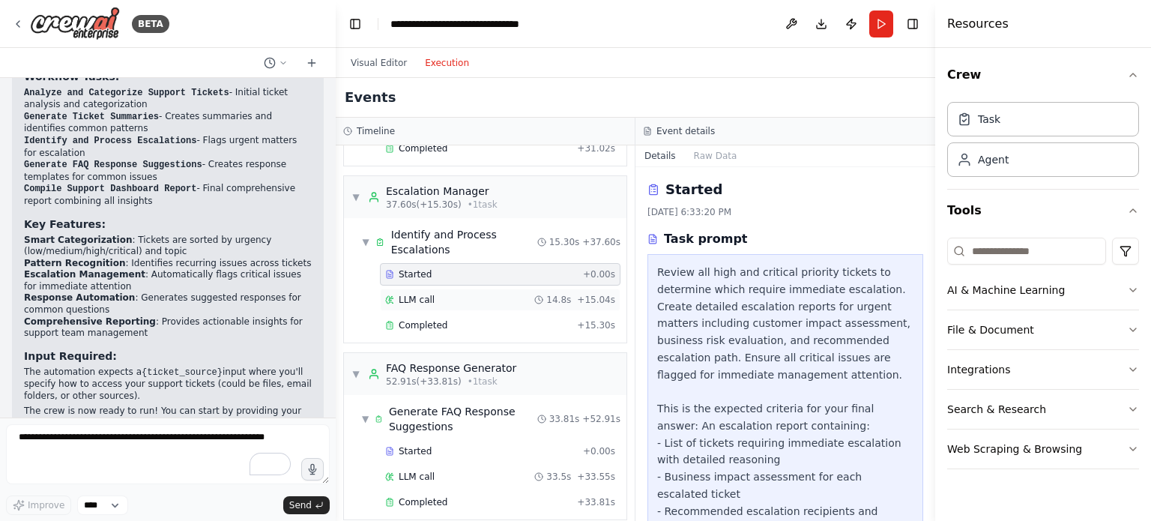
click at [424, 291] on div "LLM call 14.8s + 15.04s" at bounding box center [500, 300] width 241 height 22
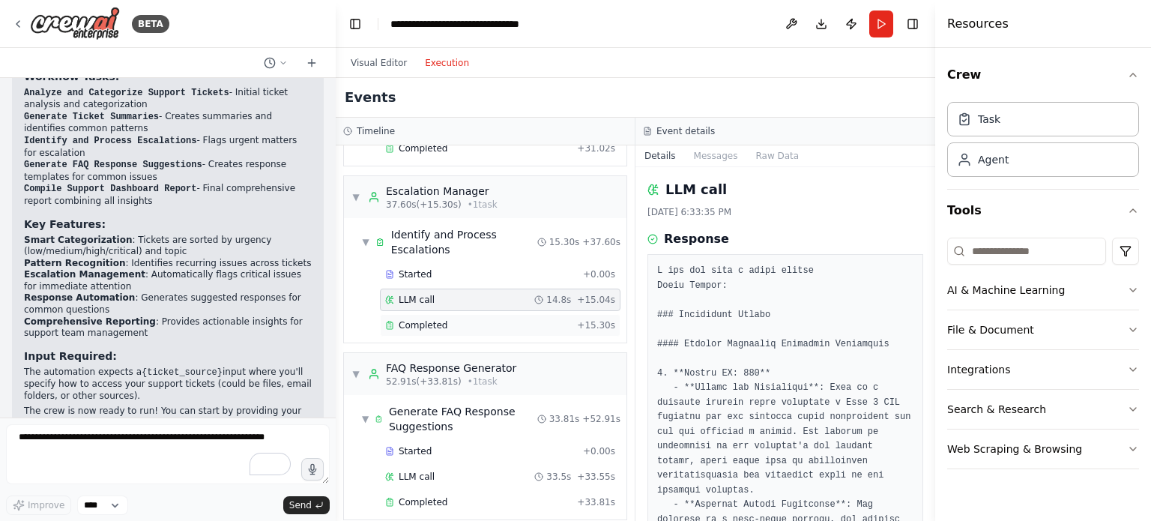
click at [426, 319] on span "Completed" at bounding box center [423, 325] width 49 height 12
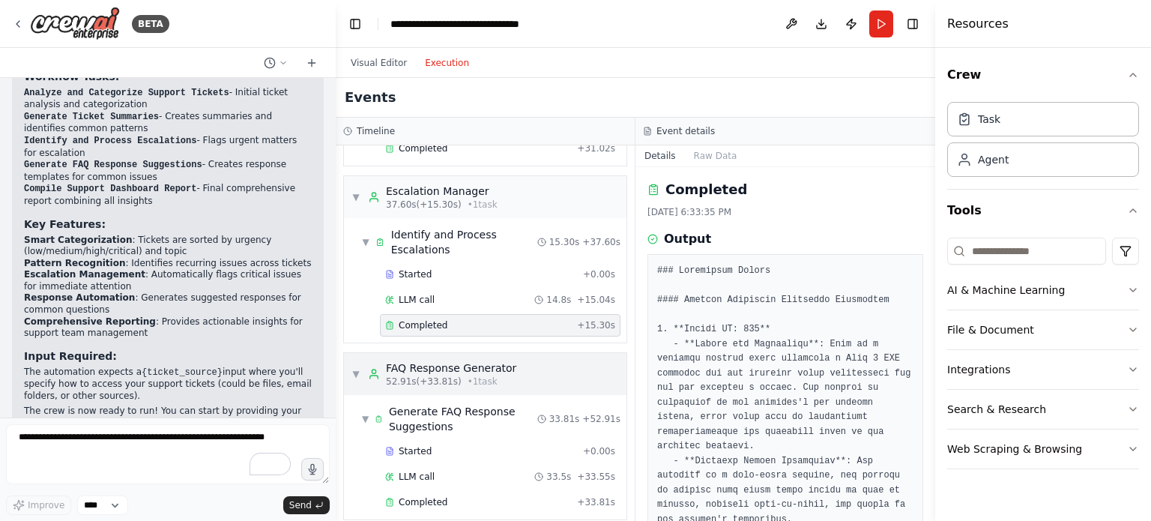
scroll to position [484, 0]
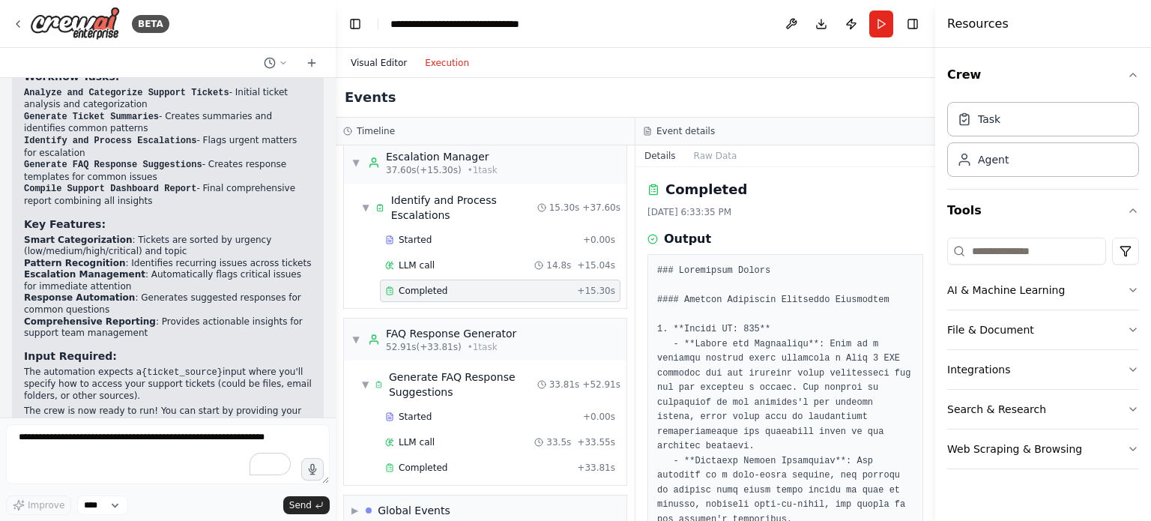
click at [387, 60] on button "Visual Editor" at bounding box center [379, 63] width 74 height 18
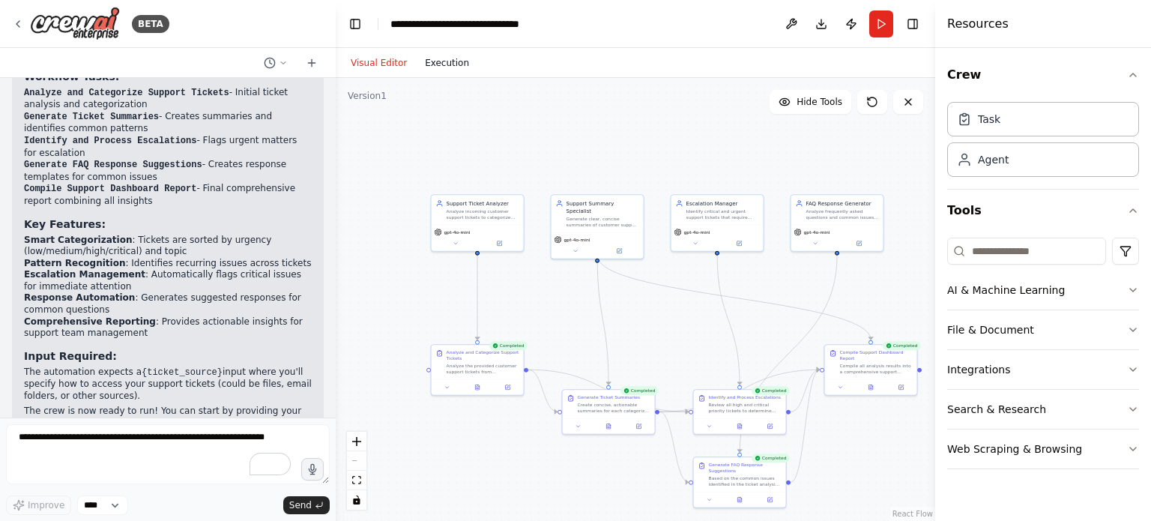
click at [438, 67] on button "Execution" at bounding box center [447, 63] width 62 height 18
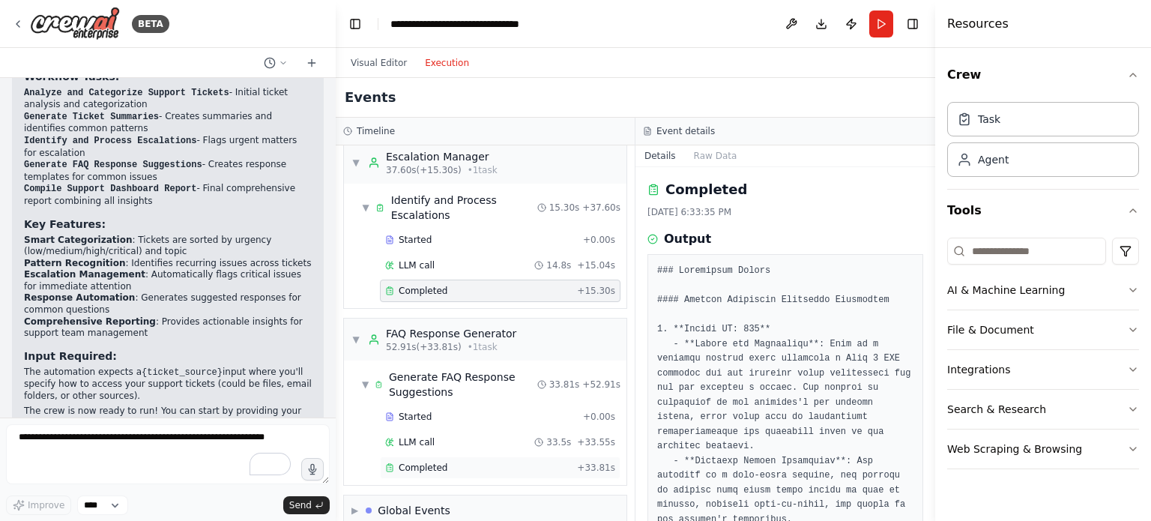
click at [413, 462] on span "Completed" at bounding box center [423, 468] width 49 height 12
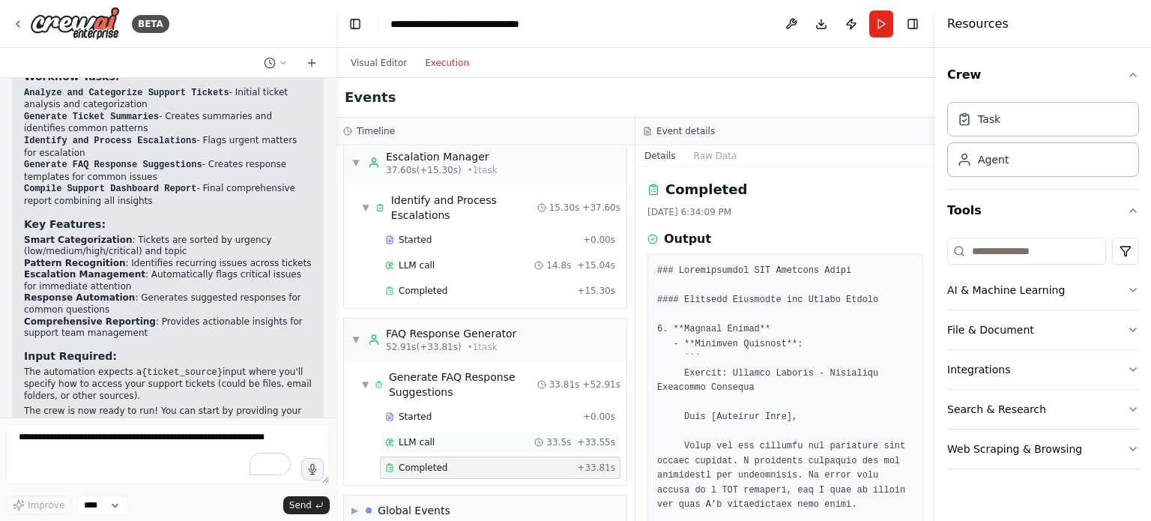
click at [419, 436] on span "LLM call" at bounding box center [417, 442] width 36 height 12
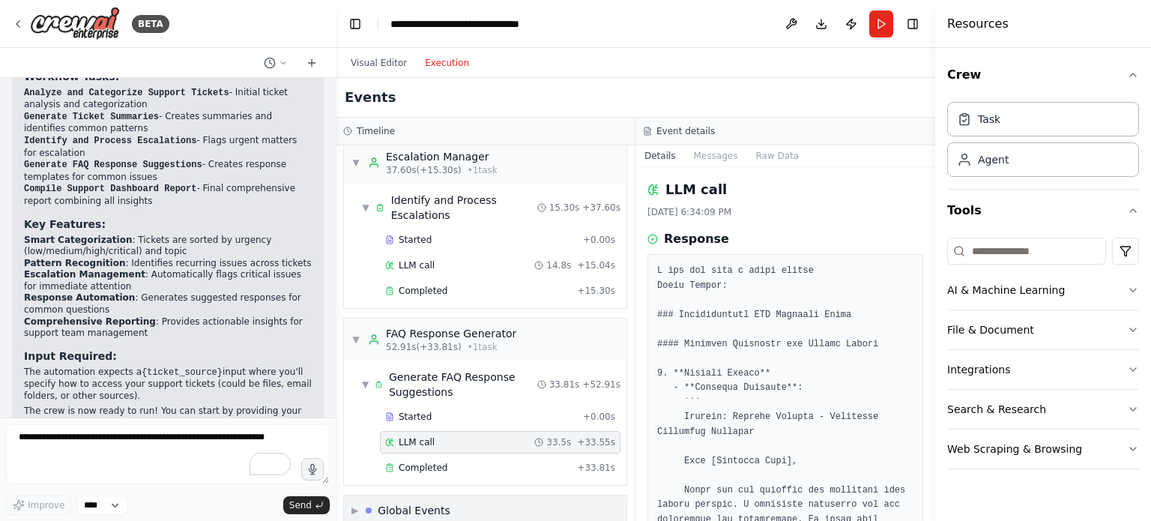
click at [444, 495] on div "▶ Global Events" at bounding box center [485, 510] width 283 height 30
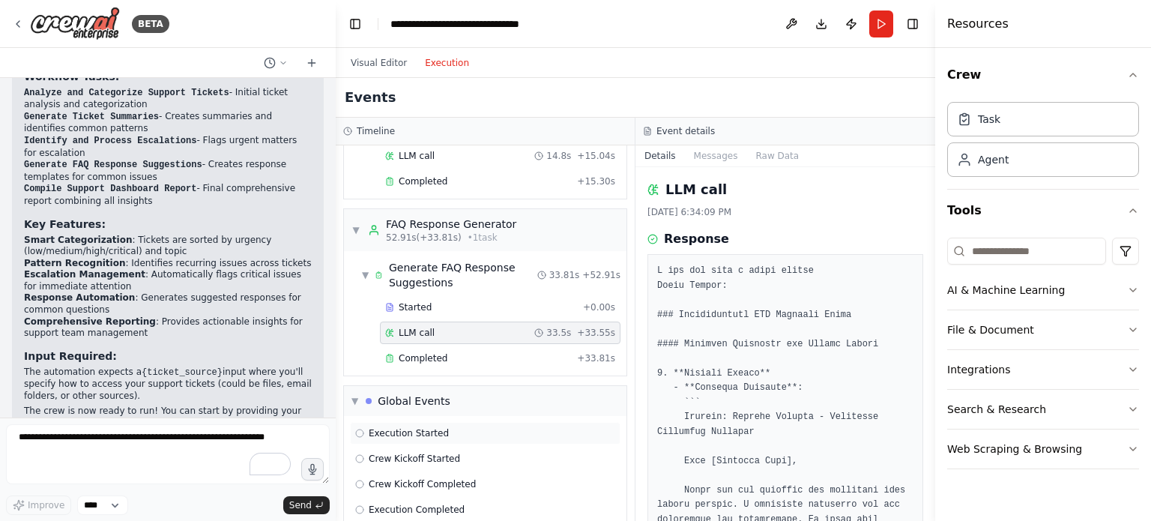
click at [422, 427] on span "Execution Started" at bounding box center [409, 433] width 80 height 12
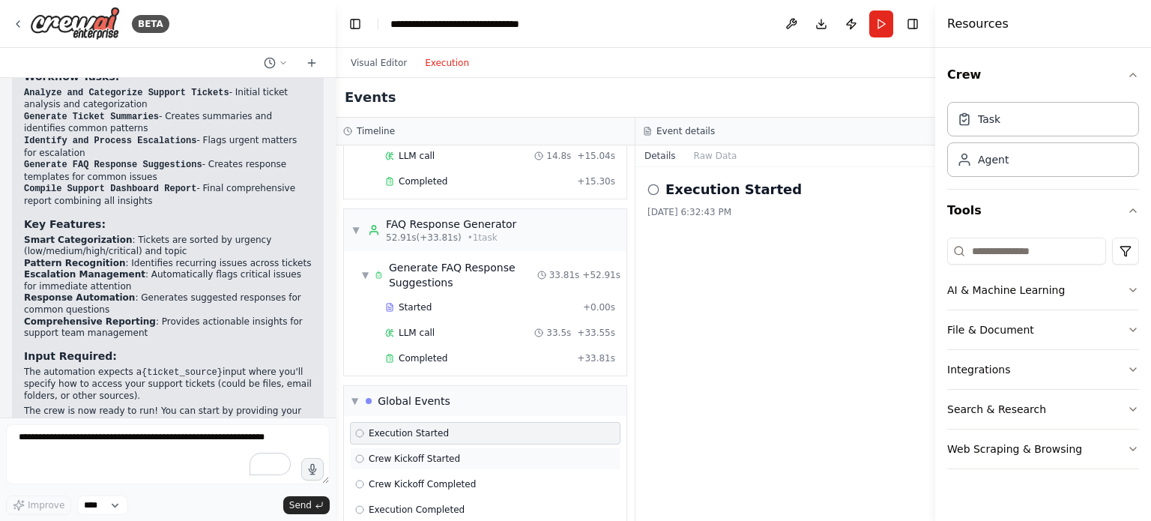
click at [422, 453] on span "Crew Kickoff Started" at bounding box center [414, 459] width 91 height 12
click at [426, 478] on span "Crew Kickoff Completed" at bounding box center [422, 484] width 107 height 12
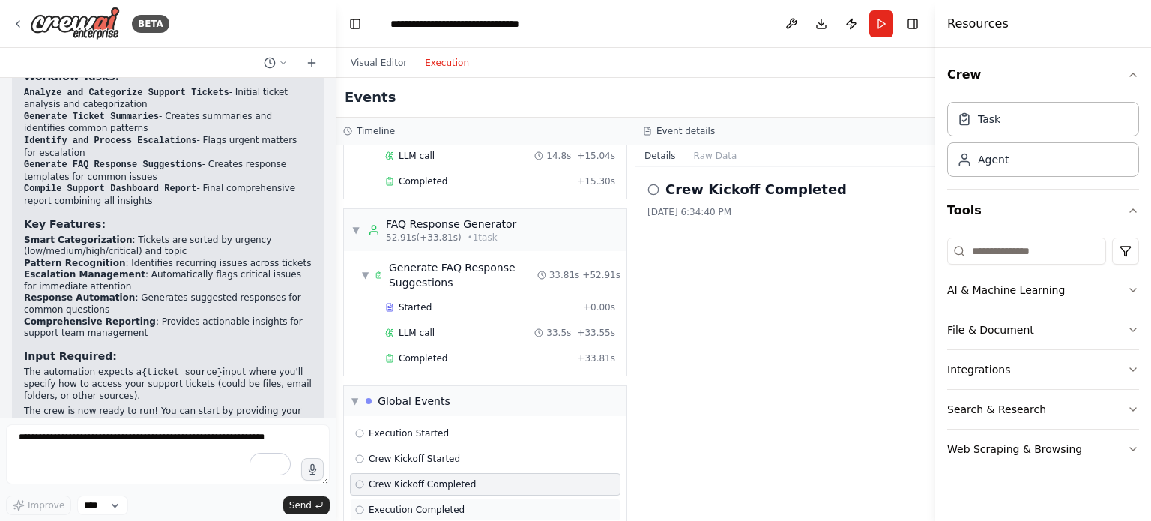
click at [426, 504] on span "Execution Completed" at bounding box center [417, 510] width 96 height 12
click at [1045, 327] on button "File & Document" at bounding box center [1043, 329] width 192 height 39
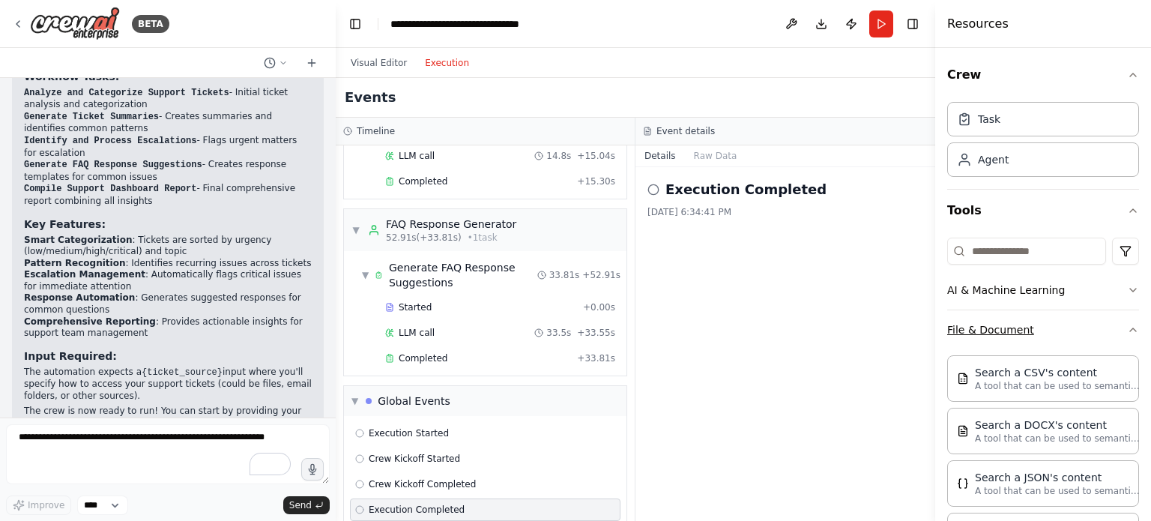
click at [1045, 326] on button "File & Document" at bounding box center [1043, 329] width 192 height 39
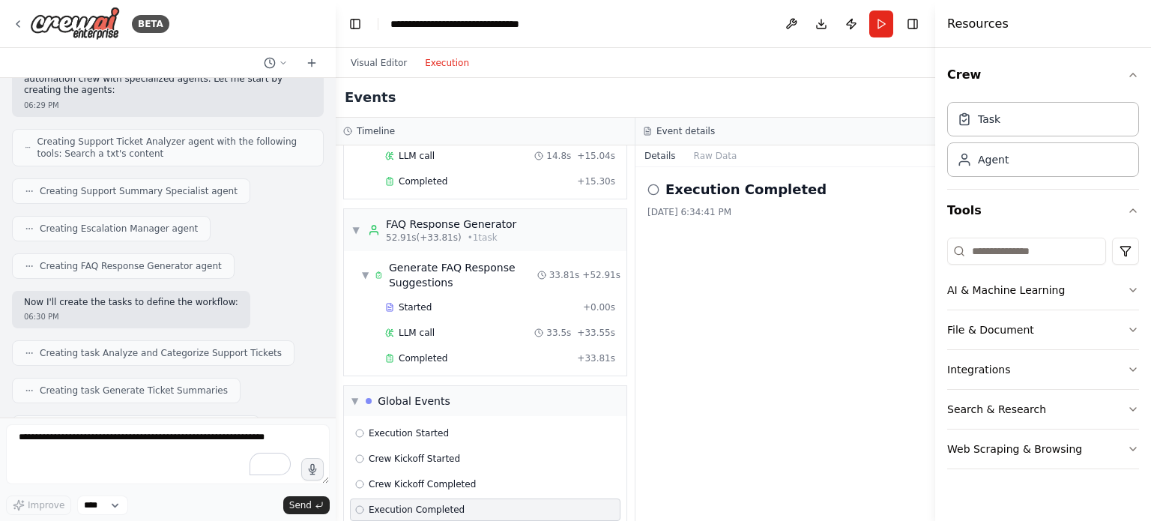
scroll to position [195, 0]
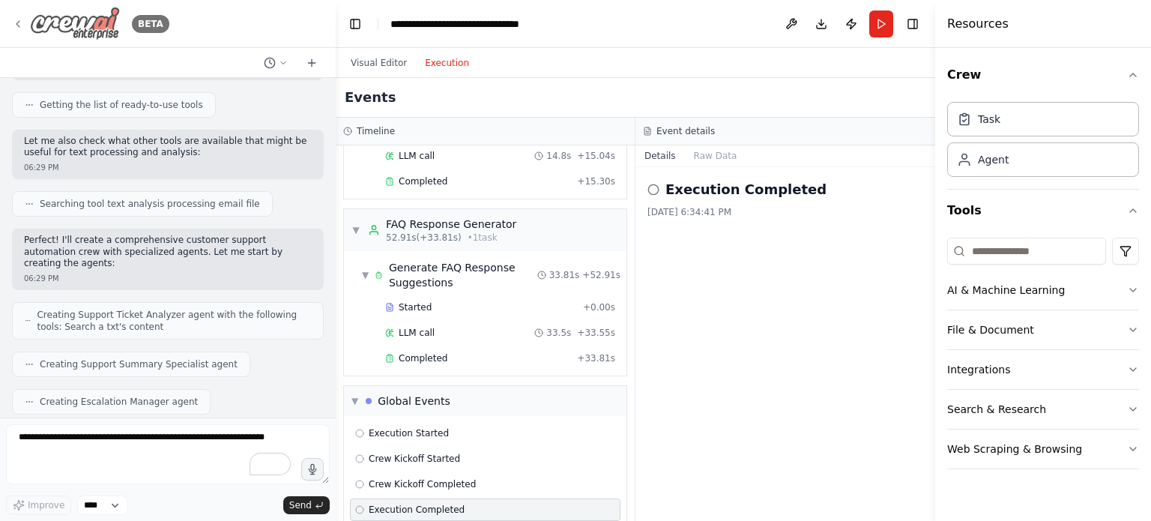
click at [63, 21] on img at bounding box center [75, 24] width 90 height 34
